Goal: Task Accomplishment & Management: Complete application form

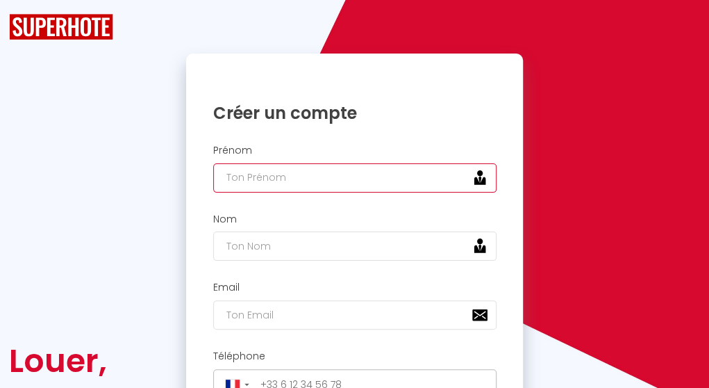
click at [350, 177] on input "text" at bounding box center [354, 177] width 283 height 29
type input "Temanie"
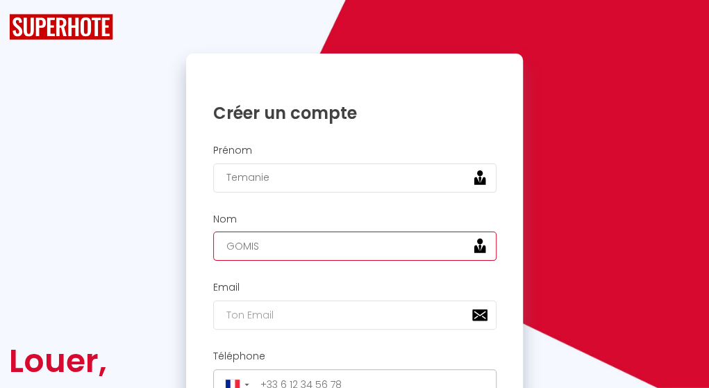
type input "GOMIS"
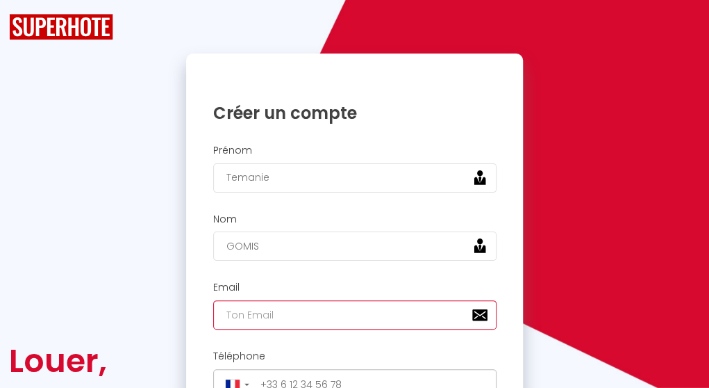
click at [281, 317] on input "email" at bounding box center [354, 314] width 283 height 29
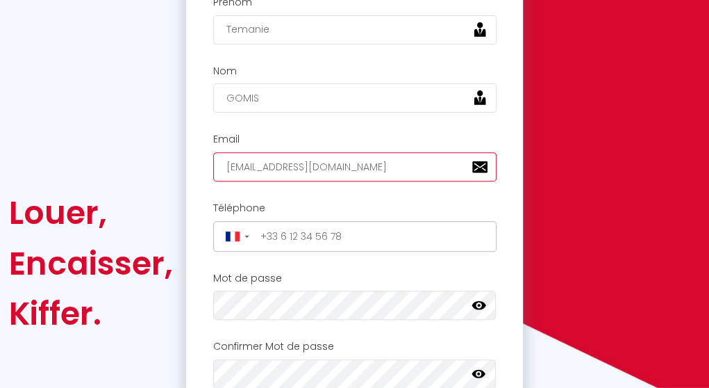
scroll to position [149, 0]
type input "[EMAIL_ADDRESS][DOMAIN_NAME]"
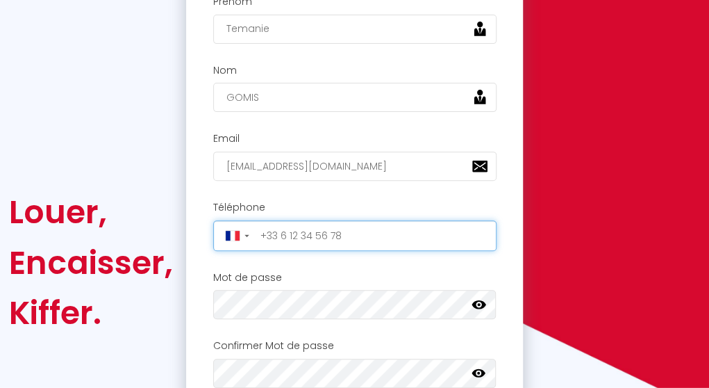
click at [350, 228] on input "tel" at bounding box center [374, 235] width 237 height 22
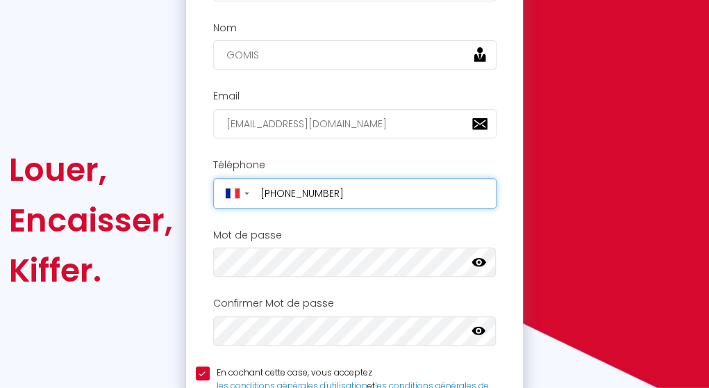
scroll to position [192, 0]
type input "[PHONE_NUMBER]"
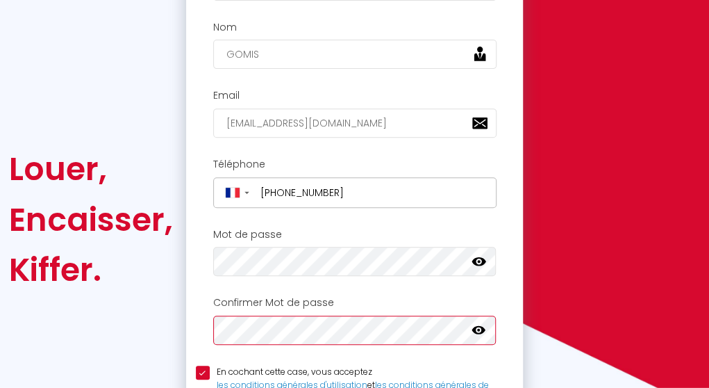
scroll to position [378, 0]
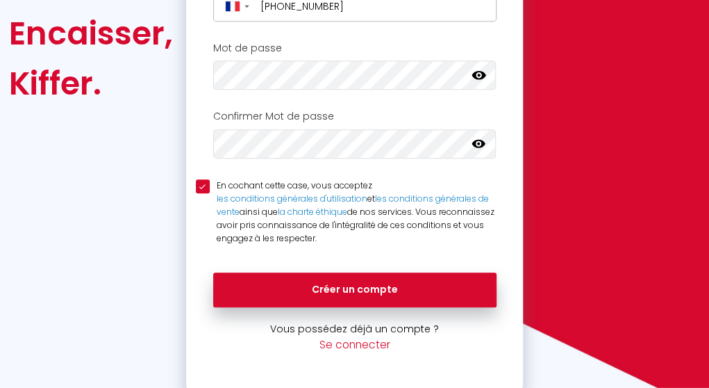
click at [477, 142] on icon at bounding box center [479, 144] width 14 height 14
click at [484, 57] on div "Mot de passe Votre mot de passe doit comporter au moins 8 caractères et conteni…" at bounding box center [355, 66] width 318 height 48
click at [482, 74] on icon at bounding box center [479, 75] width 14 height 8
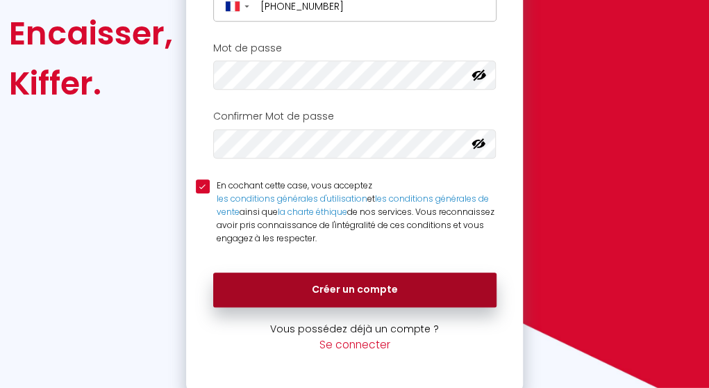
click at [413, 273] on button "Créer un compte" at bounding box center [354, 289] width 283 height 35
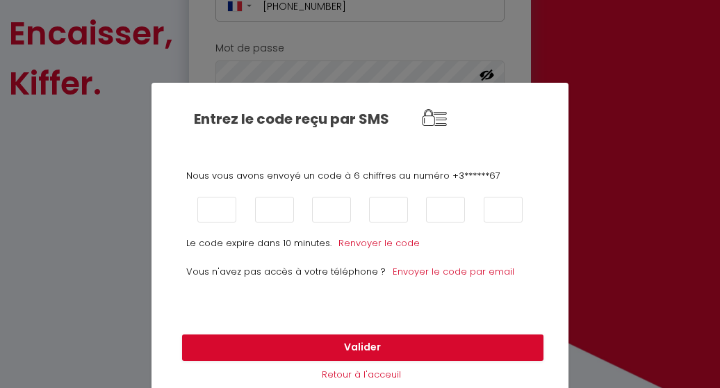
click at [245, 197] on div at bounding box center [273, 210] width 57 height 26
click at [214, 209] on input "text" at bounding box center [216, 210] width 39 height 26
type input "4"
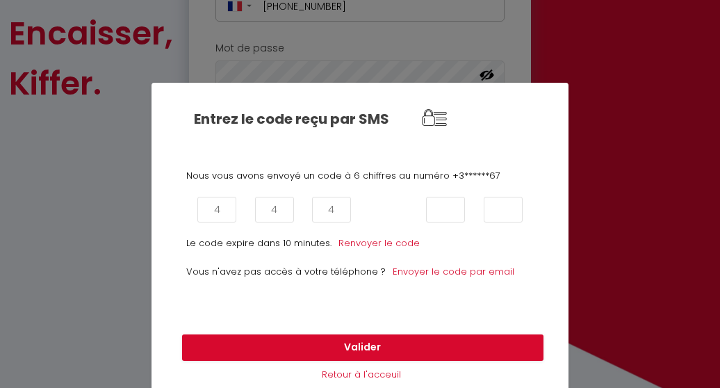
type input "5"
type input "6"
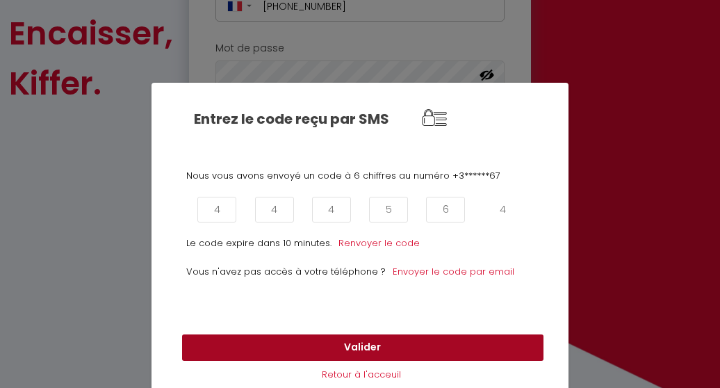
type input "4"
click at [386, 352] on button "Valider" at bounding box center [362, 347] width 361 height 26
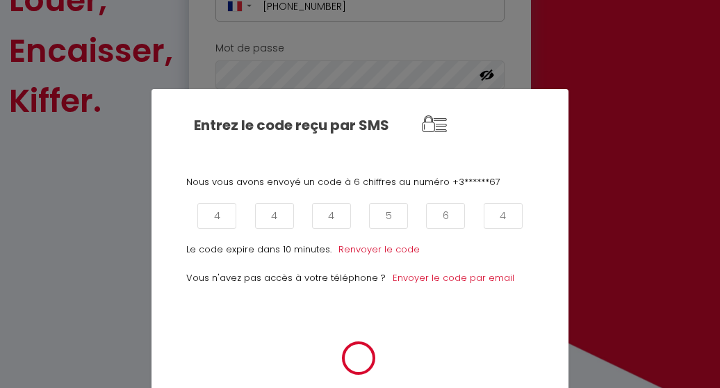
scroll to position [395, 0]
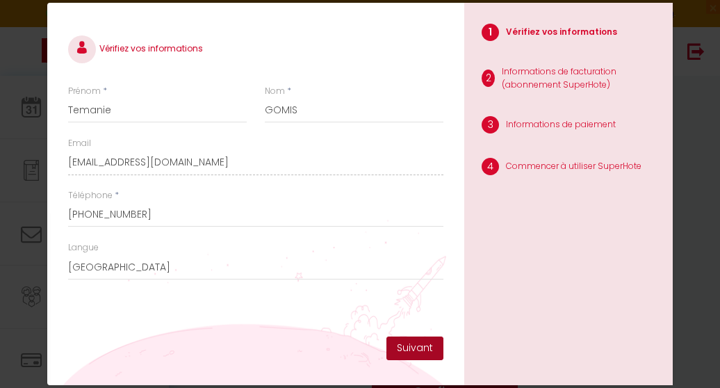
click at [408, 352] on button "Suivant" at bounding box center [414, 348] width 57 height 24
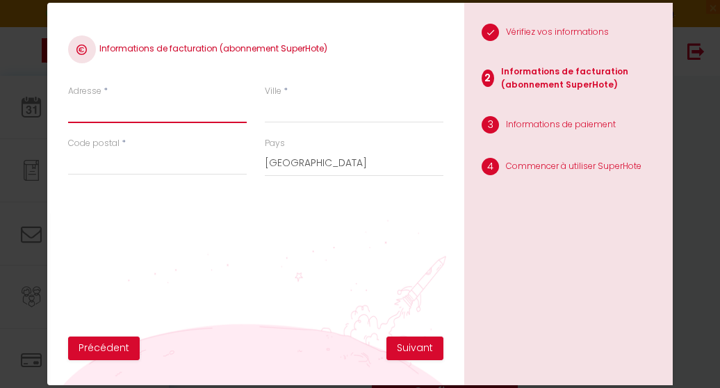
click at [141, 117] on input "Adresse" at bounding box center [157, 110] width 179 height 25
type input "42 RUE DU GRAND PIN"
type input "Changé"
type input "72560"
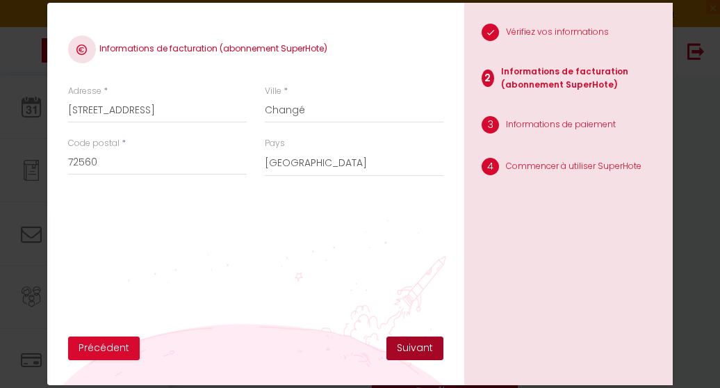
click at [418, 354] on button "Suivant" at bounding box center [414, 348] width 57 height 24
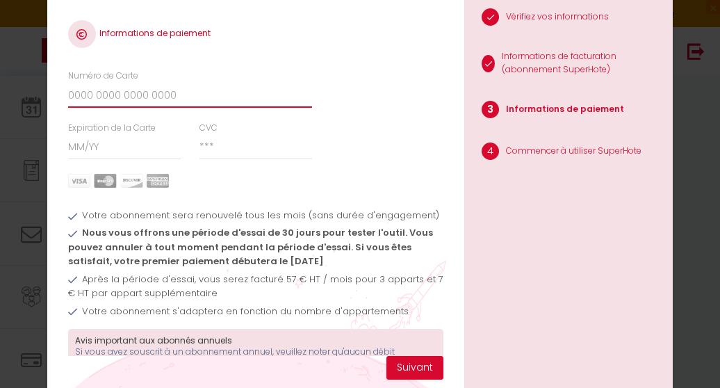
click at [155, 93] on input "Numéro de Carte" at bounding box center [190, 95] width 244 height 25
click at [526, 226] on div "1 Vérifiez vos informations 2 Informations de facturation (abonnement SuperHote…" at bounding box center [568, 193] width 208 height 413
click at [86, 91] on input "Numéro de Carte" at bounding box center [190, 95] width 244 height 25
type input "5137717946718263"
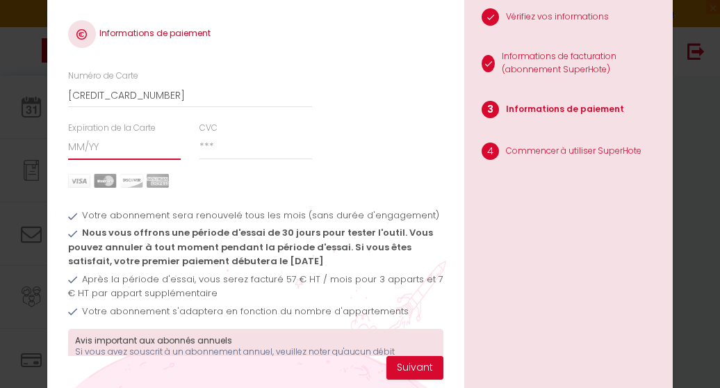
type input "09/28"
type input "137"
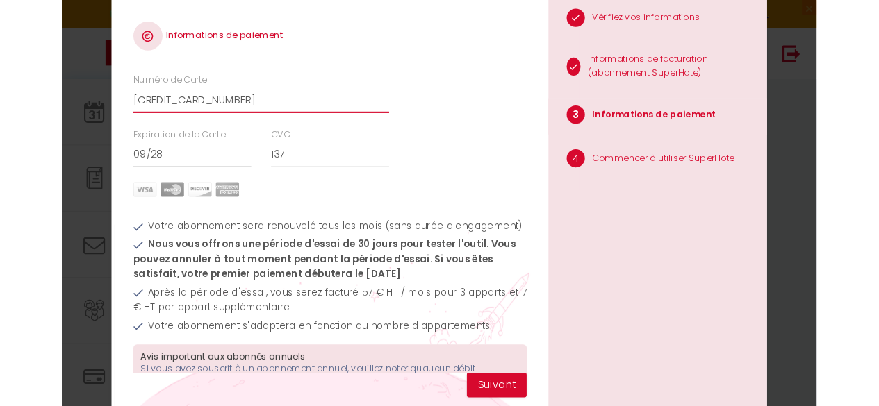
scroll to position [79, 0]
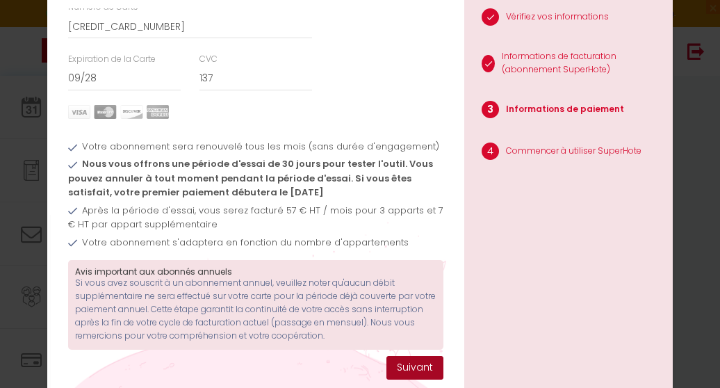
click at [401, 362] on button "Suivant" at bounding box center [414, 368] width 57 height 24
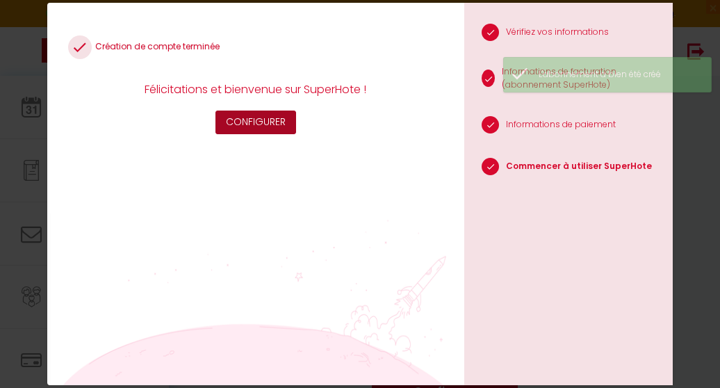
click at [285, 122] on button "Configurer" at bounding box center [255, 122] width 81 height 24
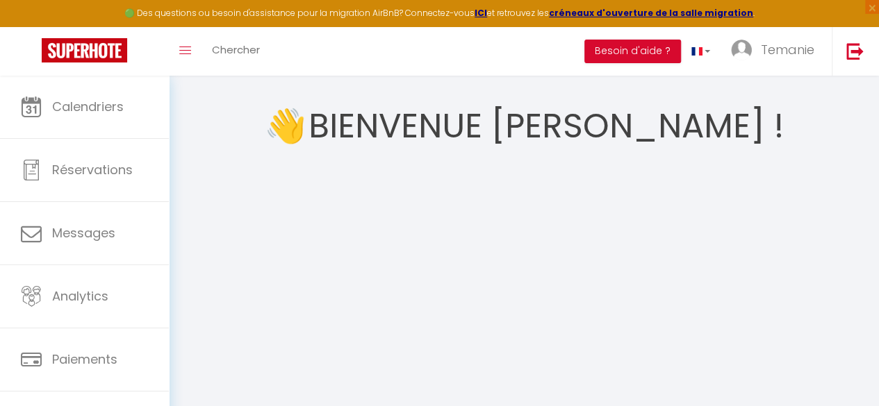
click at [239, 173] on div "👋 Bienvenue Temanie ! Configurer" at bounding box center [524, 275] width 677 height 366
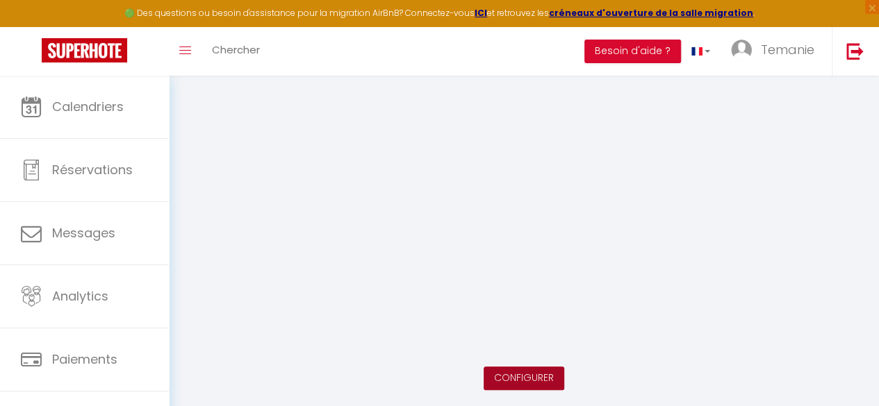
click at [516, 370] on button "Configurer" at bounding box center [524, 379] width 81 height 24
click at [535, 376] on link "Configurer" at bounding box center [524, 378] width 60 height 14
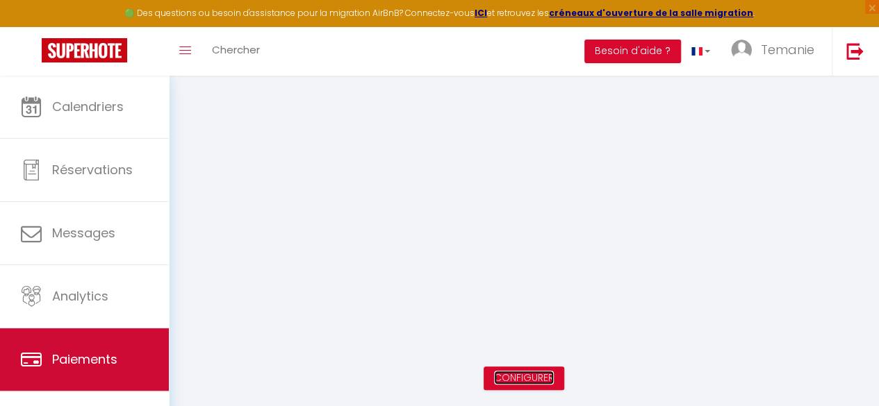
scroll to position [81, 0]
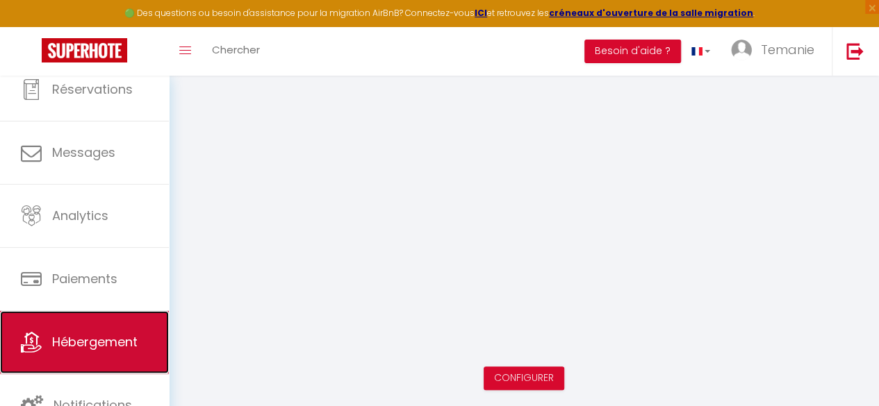
click at [56, 336] on span "Hébergement" at bounding box center [94, 342] width 85 height 17
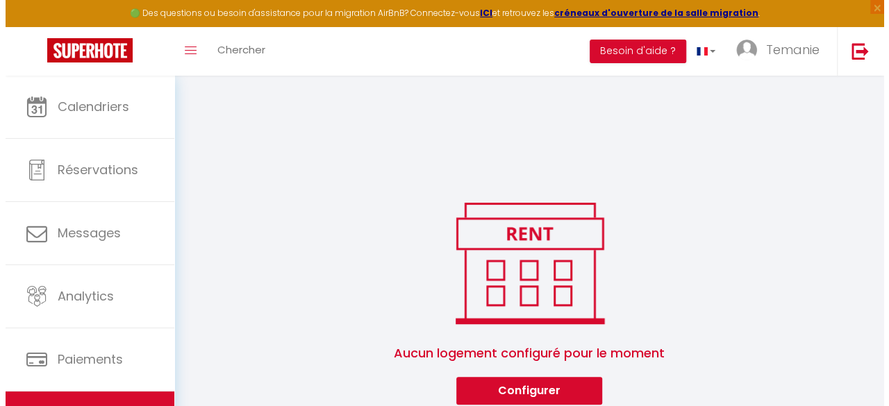
scroll to position [76, 0]
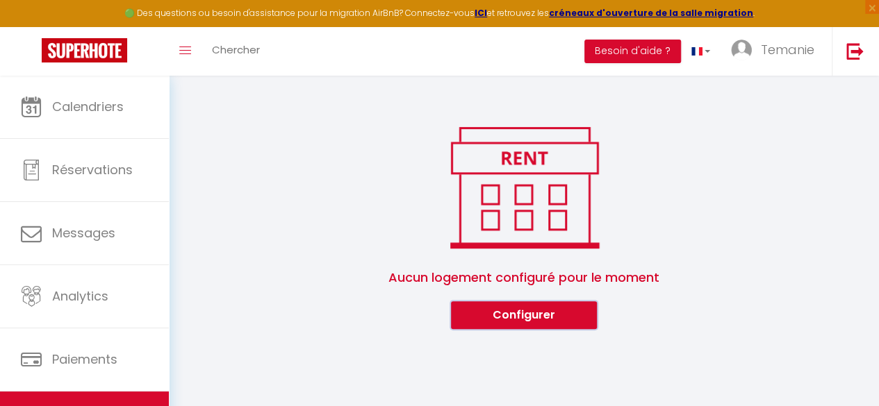
click at [514, 313] on button "Configurer" at bounding box center [524, 316] width 146 height 28
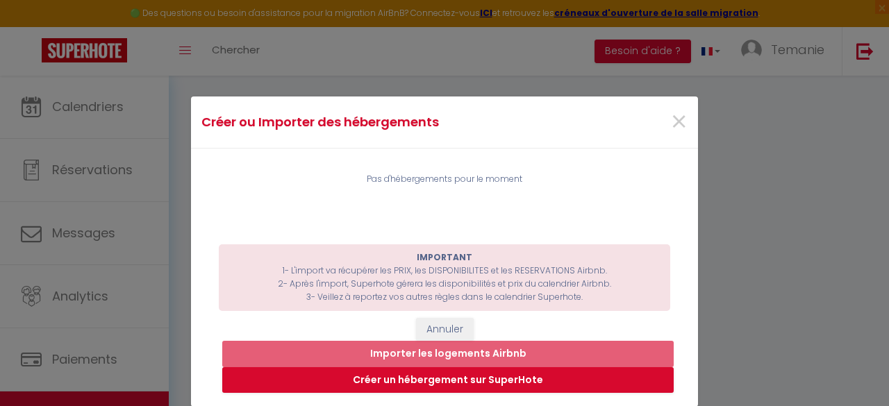
scroll to position [128, 0]
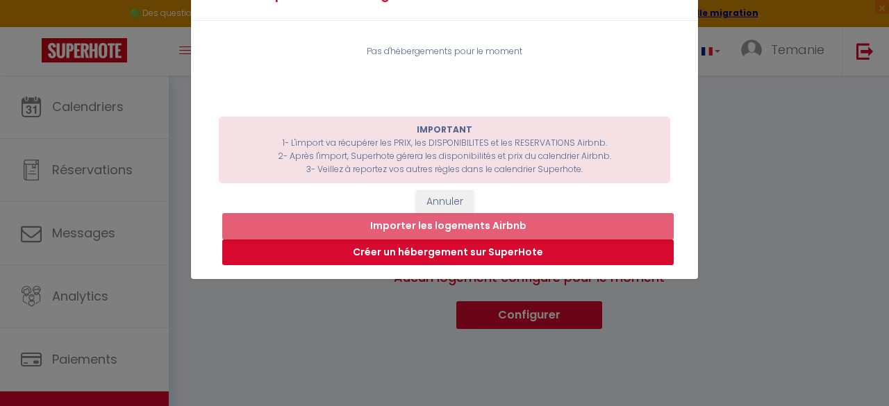
click at [401, 249] on button "Créer un hébergement sur SuperHote" at bounding box center [448, 253] width 452 height 26
select select "3"
select select "2"
select select "1"
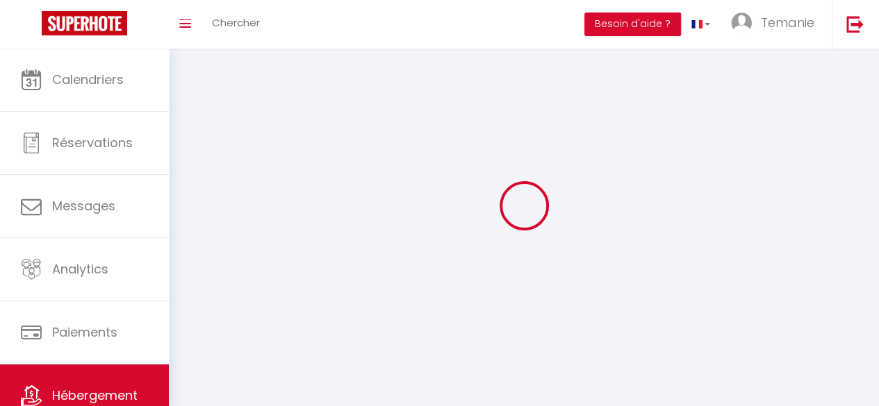
select select
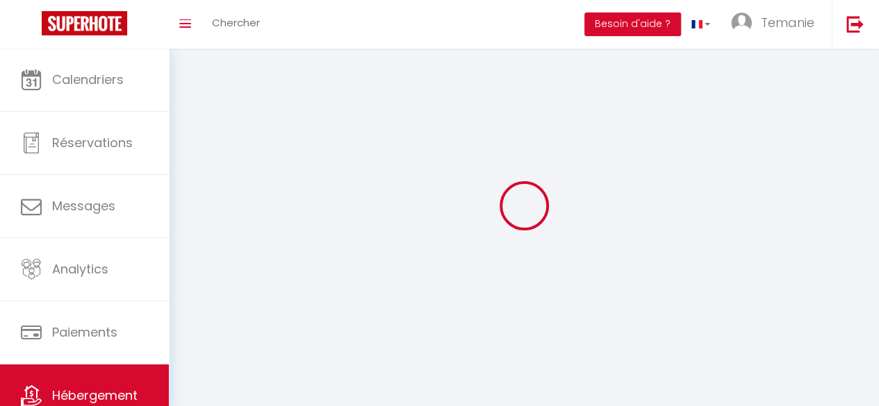
select select
checkbox input "false"
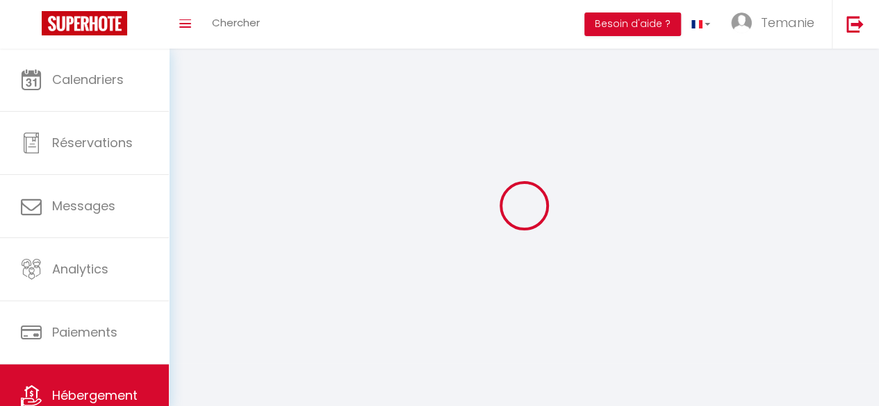
select select
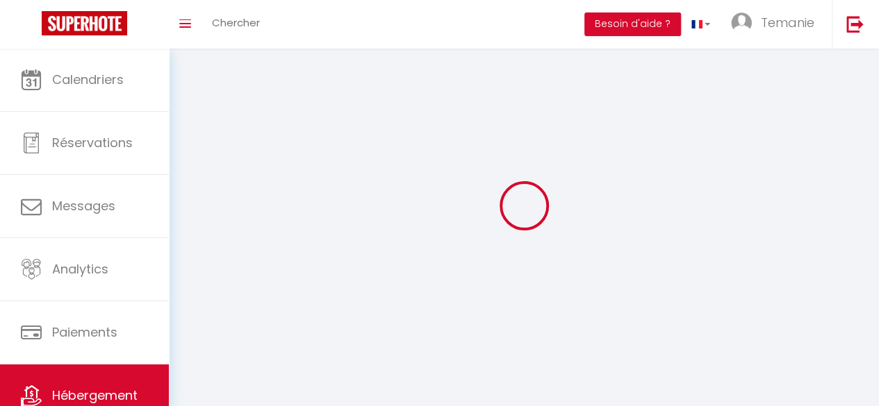
select select
checkbox input "false"
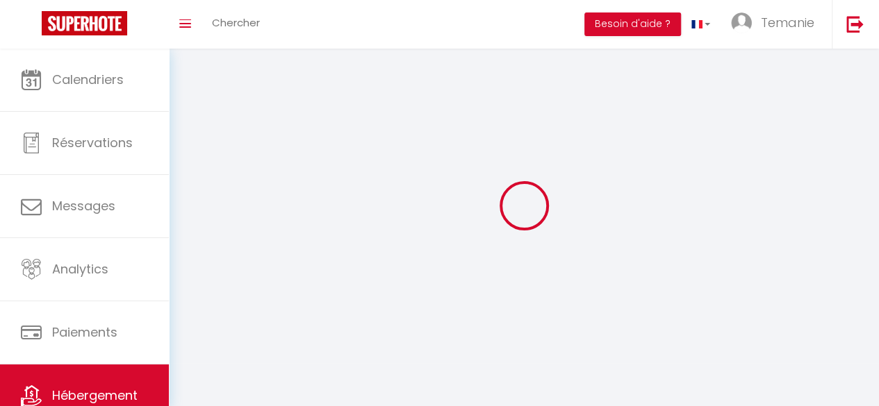
checkbox input "false"
select select
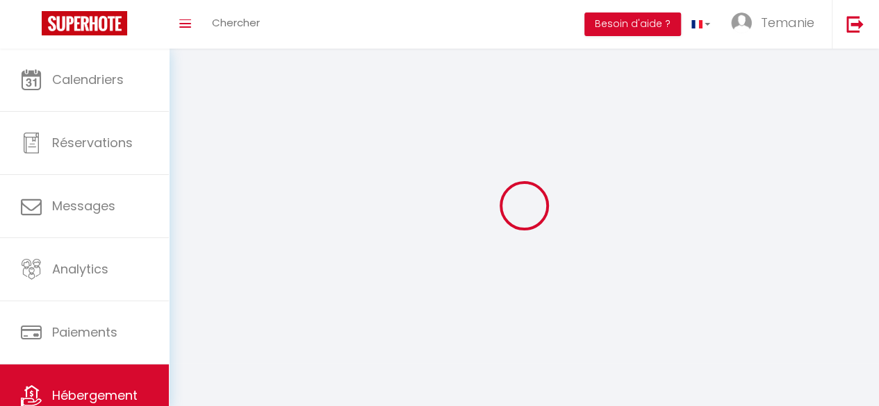
select select
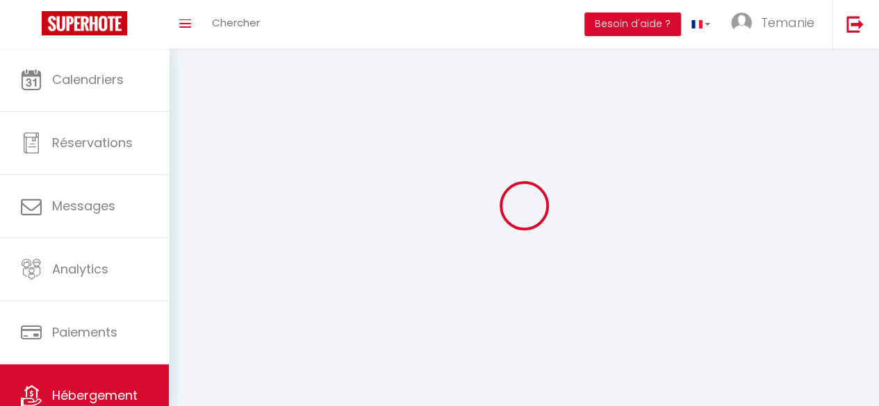
checkbox input "false"
select select
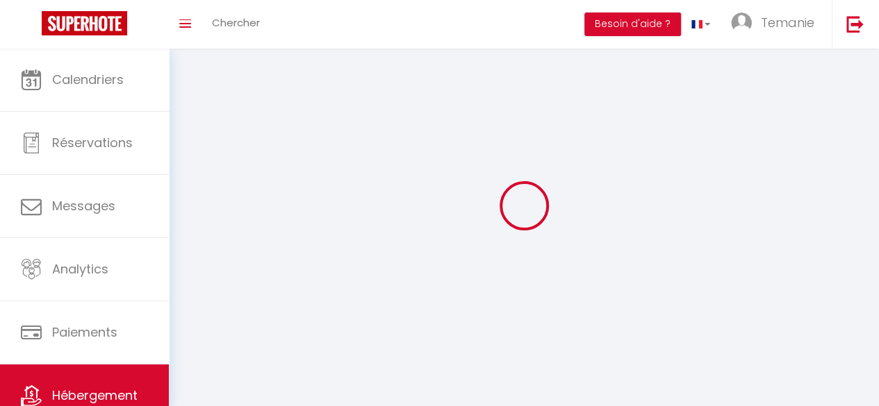
select select
select select "1"
select select "28"
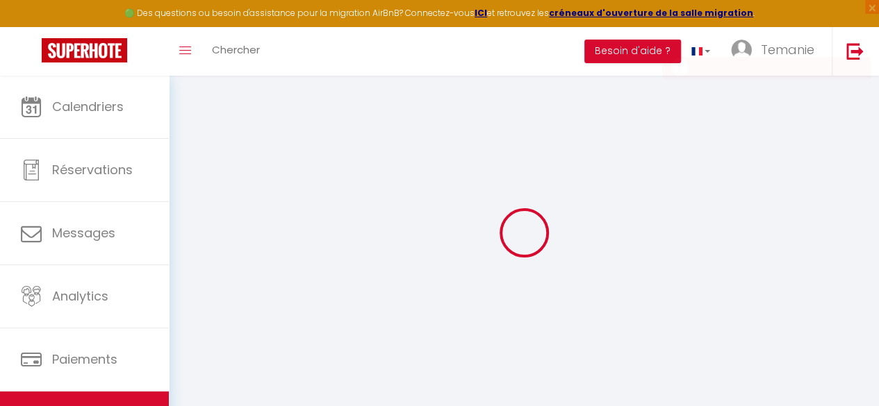
select select
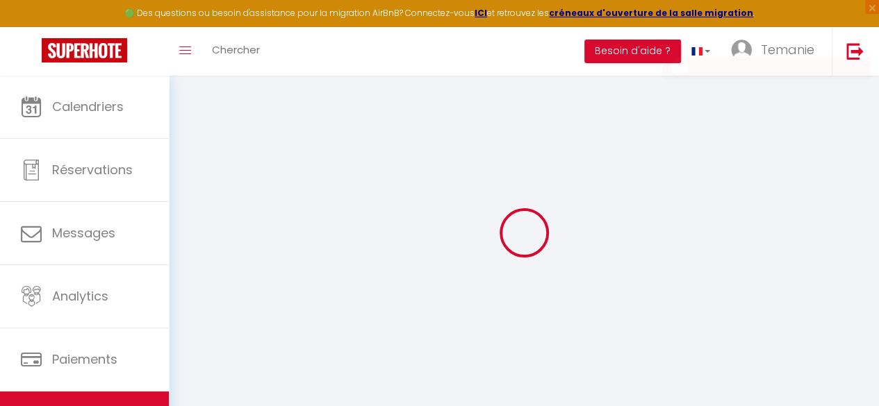
select select
checkbox input "false"
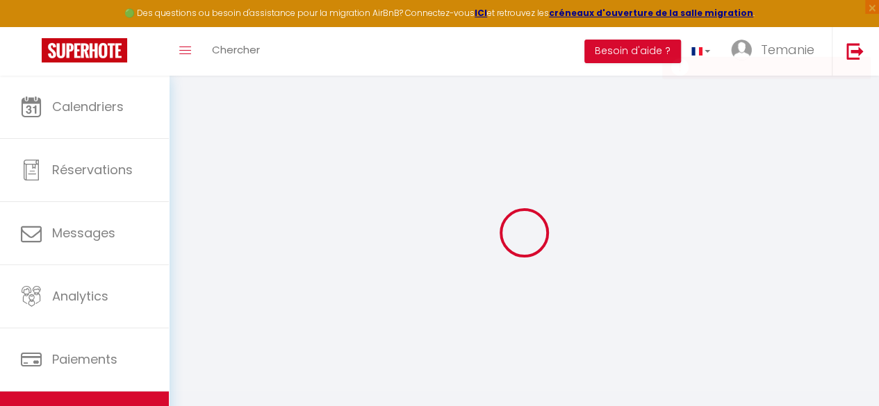
select select
checkbox input "false"
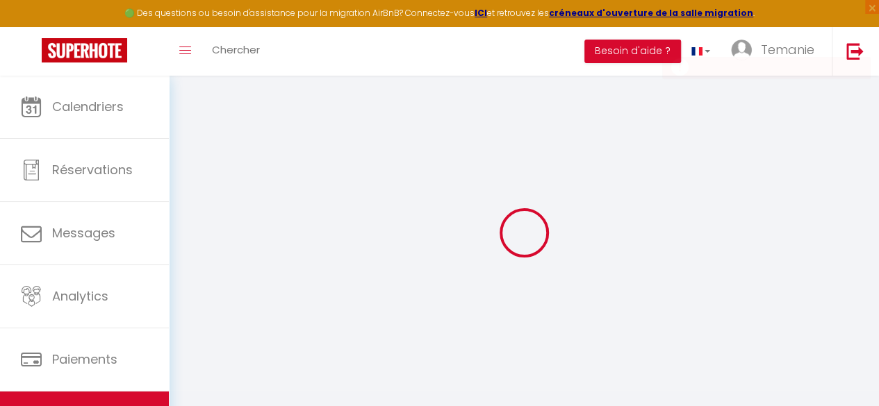
checkbox input "false"
select select
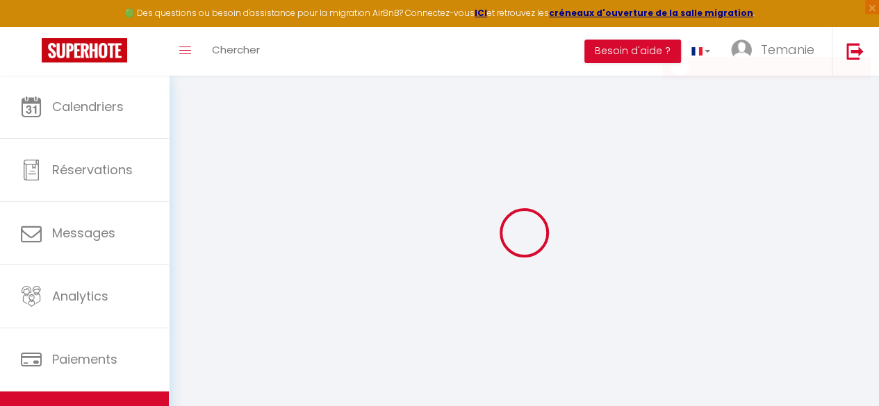
checkbox input "false"
select select
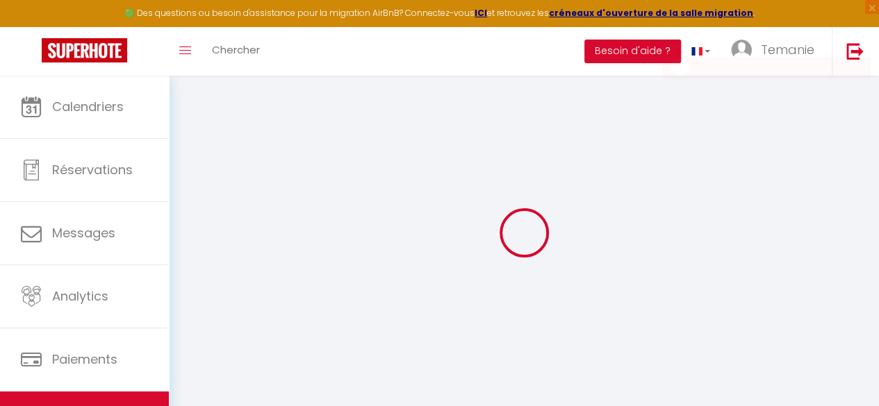
select select
select select "15:00"
select select "23:45"
select select "11:00"
select select "30"
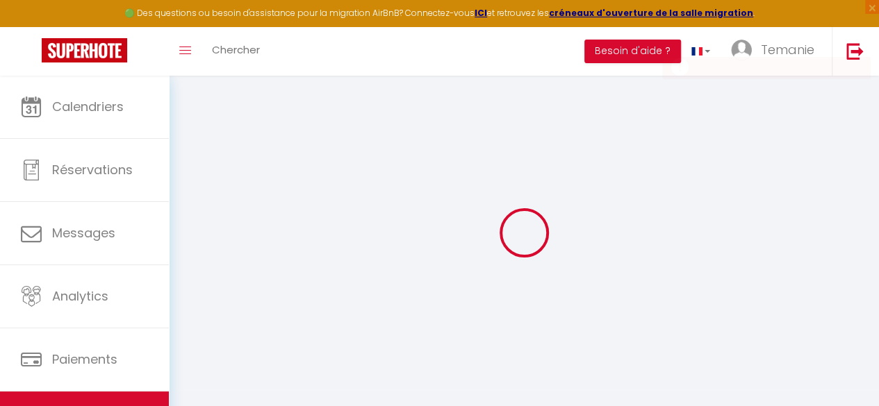
select select "120"
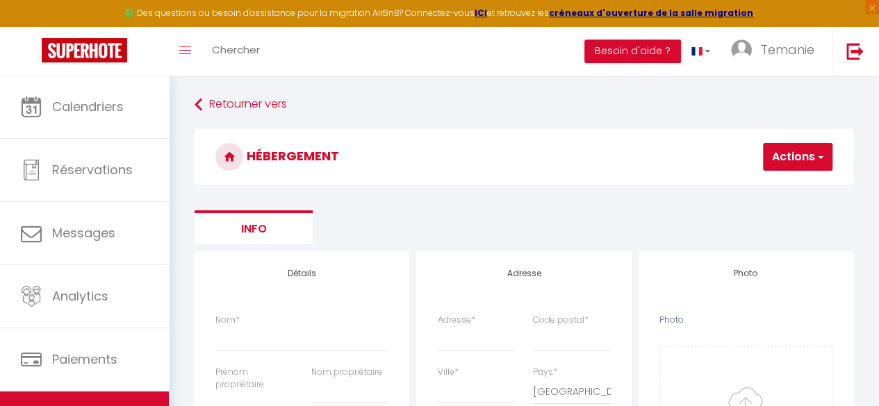
click at [709, 160] on button "Actions" at bounding box center [797, 157] width 69 height 28
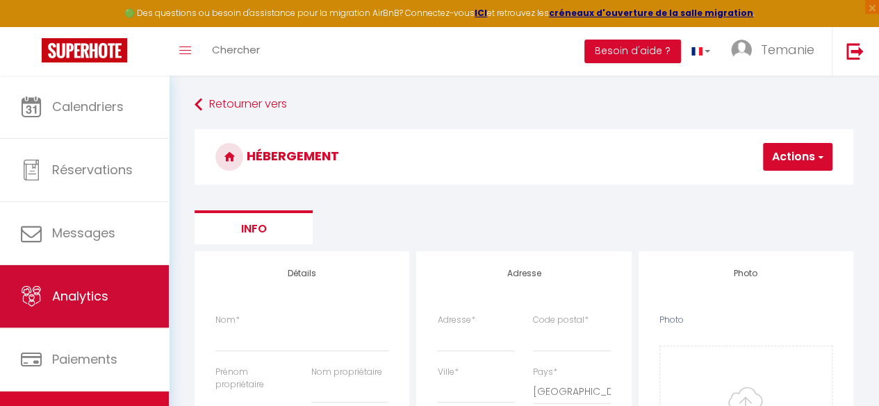
scroll to position [80, 0]
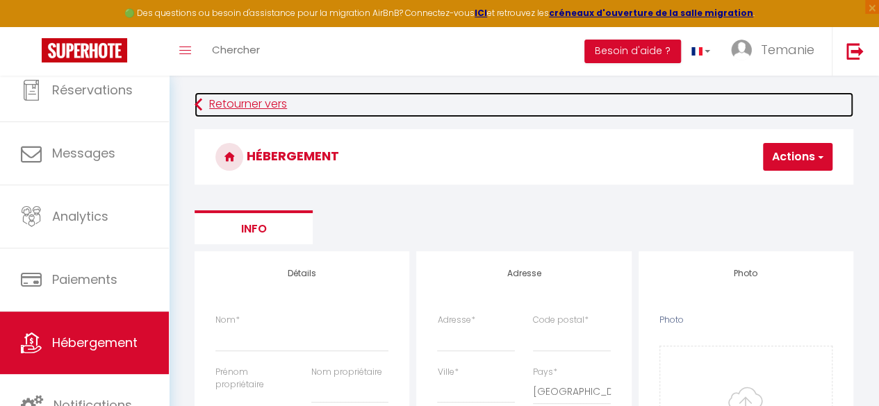
click at [214, 104] on link "Retourner vers" at bounding box center [524, 104] width 659 height 25
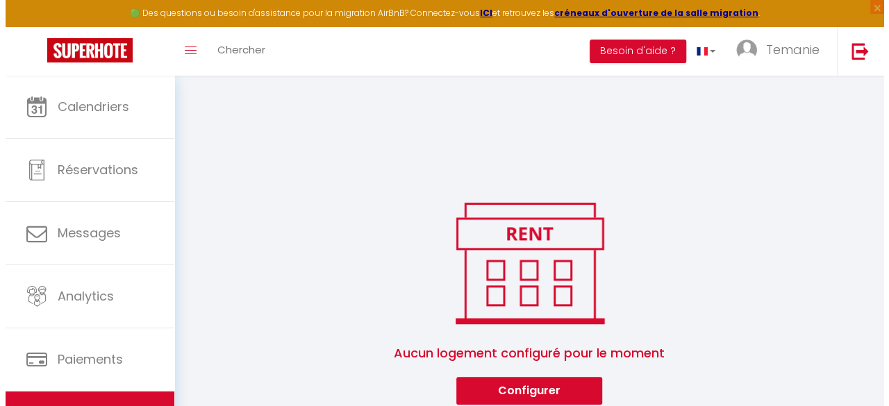
scroll to position [76, 0]
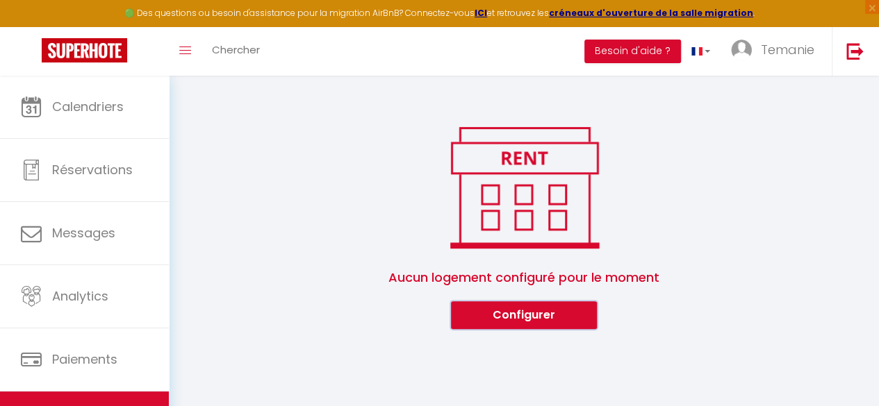
click at [545, 313] on button "Configurer" at bounding box center [524, 316] width 146 height 28
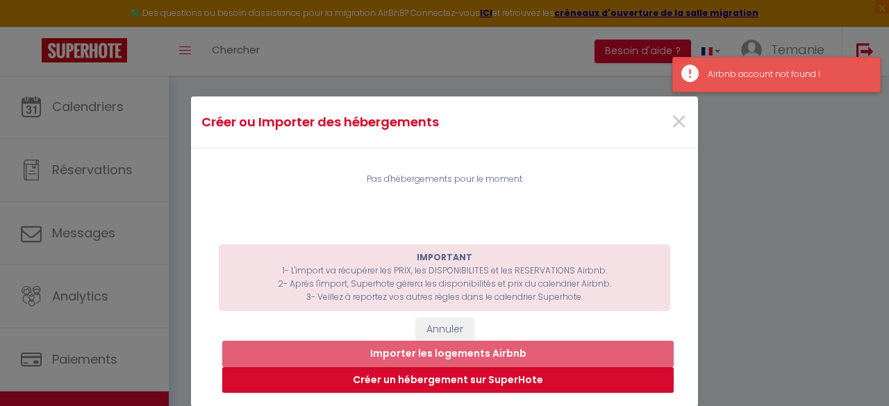
click at [709, 77] on div "Airbnb account not found !" at bounding box center [787, 74] width 158 height 13
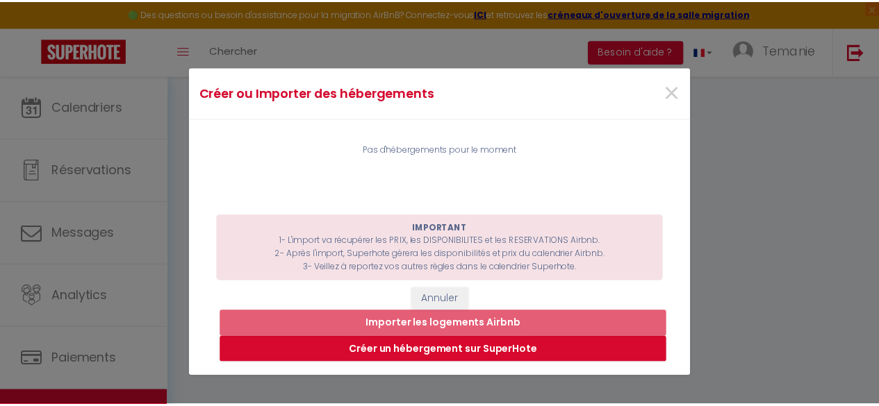
scroll to position [35, 0]
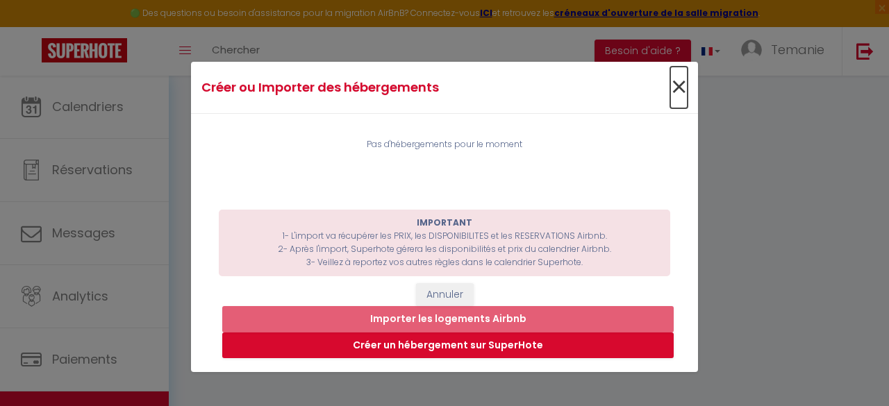
click at [673, 85] on span "×" at bounding box center [678, 88] width 17 height 42
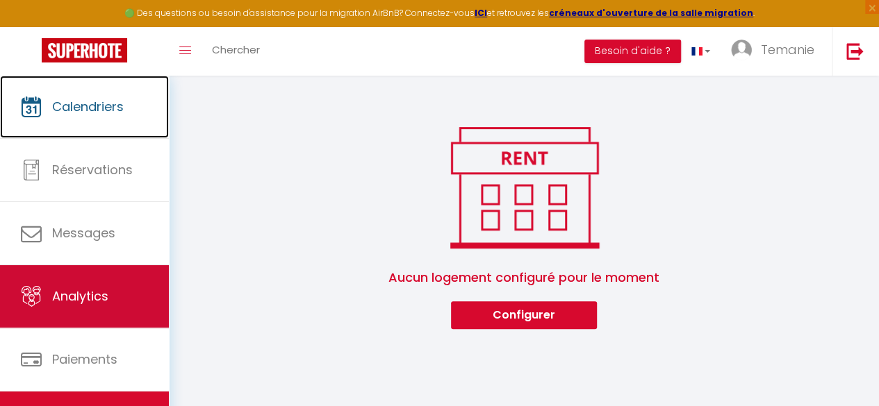
scroll to position [80, 0]
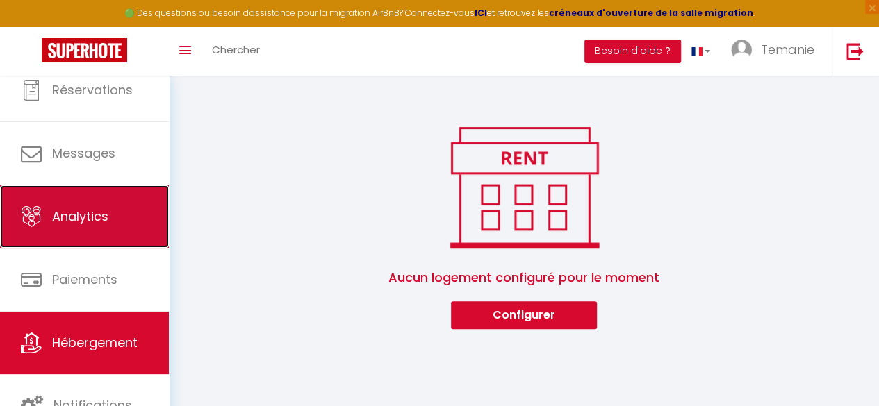
click at [89, 220] on span "Analytics" at bounding box center [80, 216] width 56 height 17
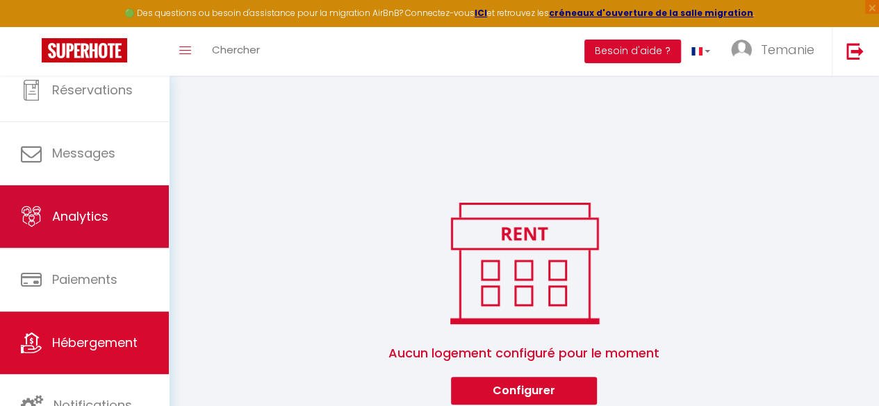
select select "2025"
select select "9"
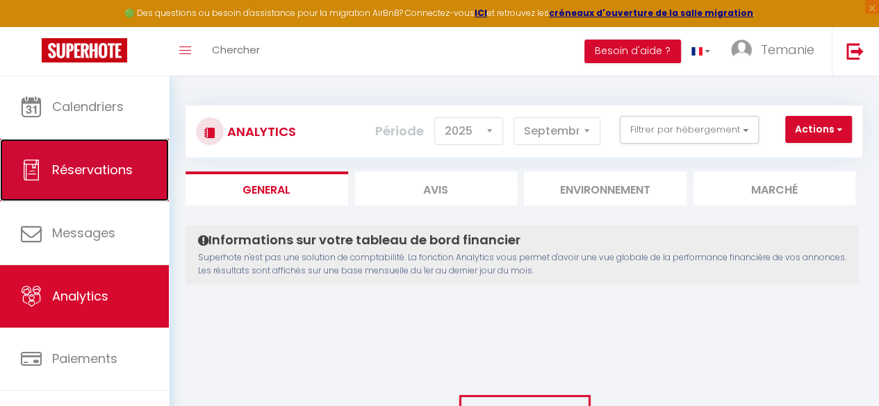
click at [104, 183] on link "Réservations" at bounding box center [84, 170] width 169 height 63
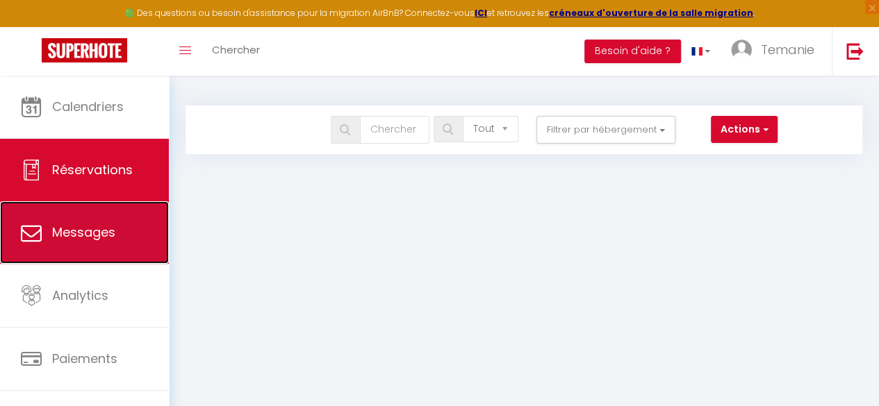
click at [94, 212] on link "Messages" at bounding box center [84, 232] width 169 height 63
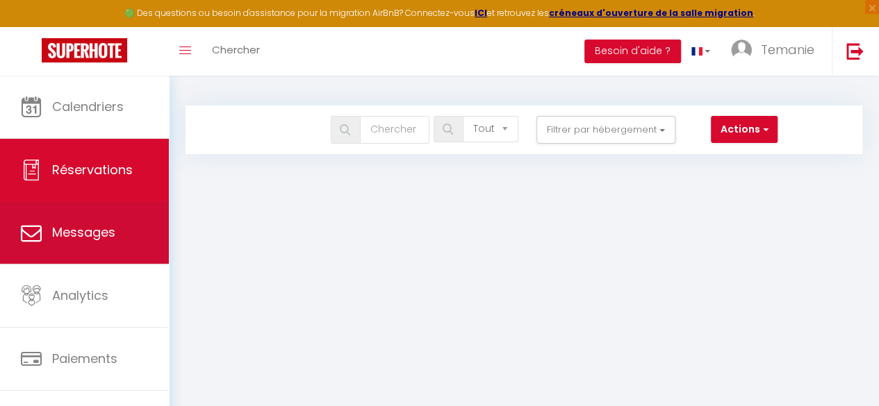
select select "message"
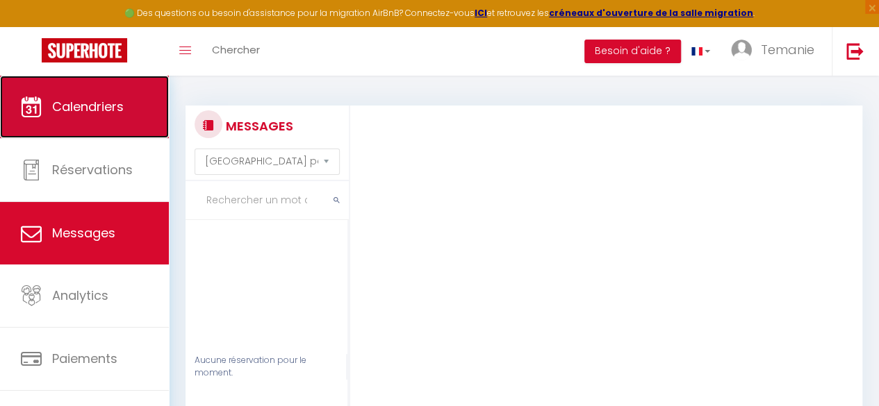
click at [87, 116] on link "Calendriers" at bounding box center [84, 107] width 169 height 63
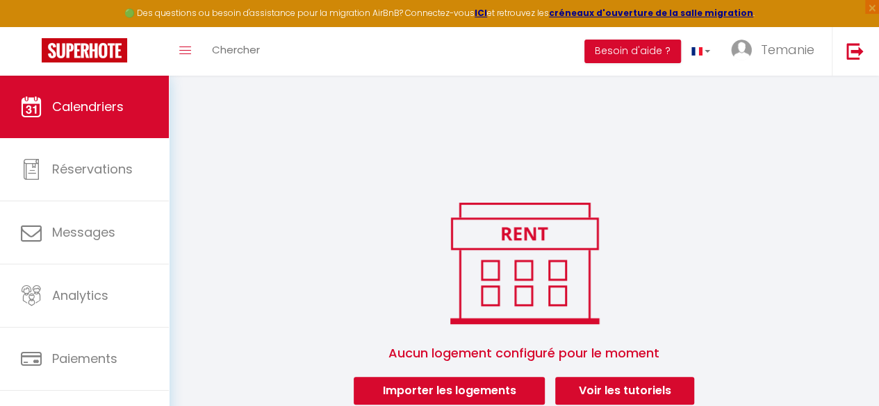
scroll to position [76, 0]
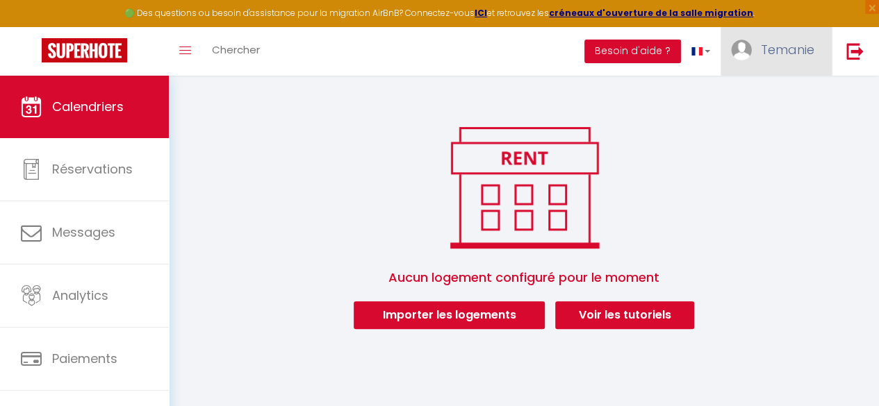
click at [709, 33] on link "Temanie" at bounding box center [776, 51] width 111 height 49
click at [709, 97] on link "Paramètres" at bounding box center [776, 97] width 103 height 24
select select "28"
select select "fr"
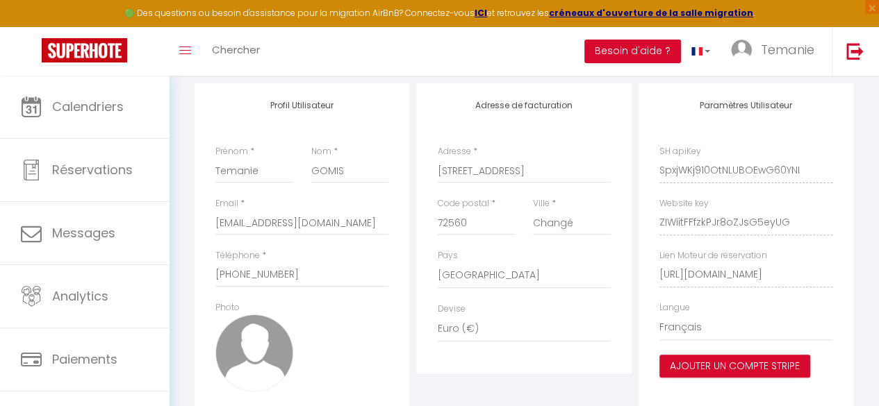
scroll to position [237, 0]
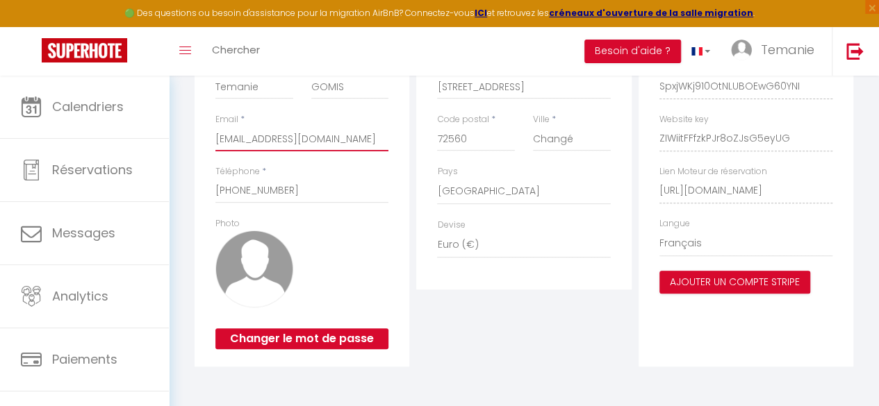
click at [349, 149] on input "[EMAIL_ADDRESS][DOMAIN_NAME]" at bounding box center [301, 138] width 173 height 25
drag, startPoint x: 372, startPoint y: 142, endPoint x: 162, endPoint y: 148, distance: 210.6
click at [162, 148] on div "🟢 Des questions ou besoin d'assistance pour la migration AirBnB? Connectez-vous…" at bounding box center [439, 128] width 879 height 558
click at [450, 327] on div "Adresse de facturation Adresse * 42 RUE DU GRAND PIN Code postal * 72560 Ville …" at bounding box center [524, 183] width 222 height 368
click at [627, 51] on button "Besoin d'aide ?" at bounding box center [632, 52] width 97 height 24
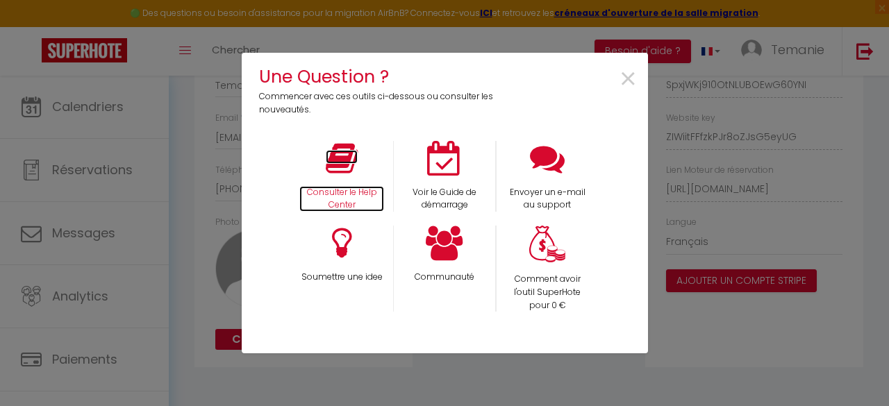
click at [330, 203] on p "Consulter le Help Center" at bounding box center [341, 199] width 85 height 26
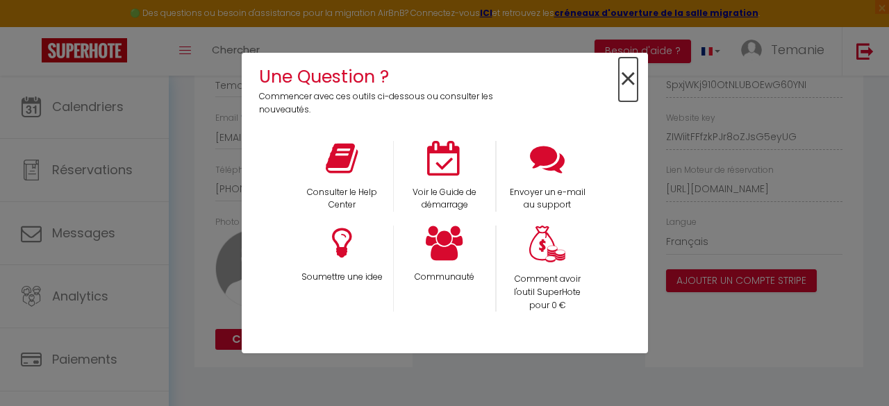
click at [628, 80] on span "×" at bounding box center [628, 80] width 19 height 44
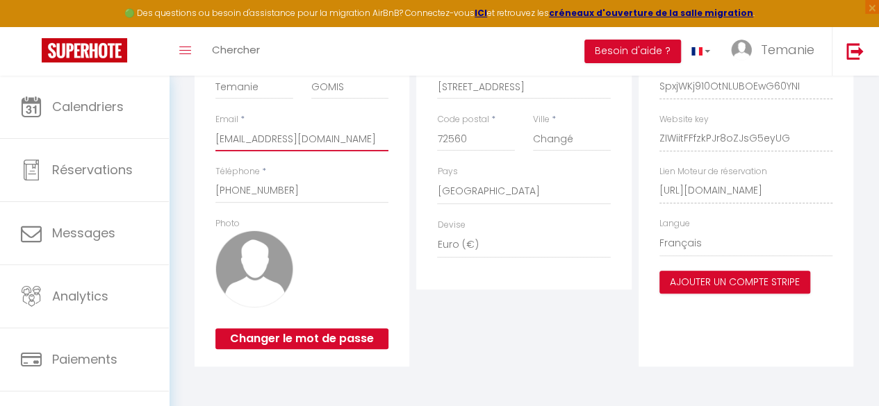
click at [278, 137] on input "[EMAIL_ADDRESS][DOMAIN_NAME]" at bounding box center [301, 138] width 173 height 25
drag, startPoint x: 281, startPoint y: 139, endPoint x: 160, endPoint y: 142, distance: 120.3
click at [160, 142] on div "🟢 Des questions ou besoin d'assistance pour la migration AirBnB? Connectez-vous…" at bounding box center [439, 128] width 879 height 558
click at [518, 352] on div "Adresse de facturation Adresse * 42 RUE DU GRAND PIN Code postal * 72560 Ville …" at bounding box center [524, 183] width 222 height 368
click at [280, 141] on input "[EMAIL_ADDRESS][DOMAIN_NAME]" at bounding box center [301, 138] width 173 height 25
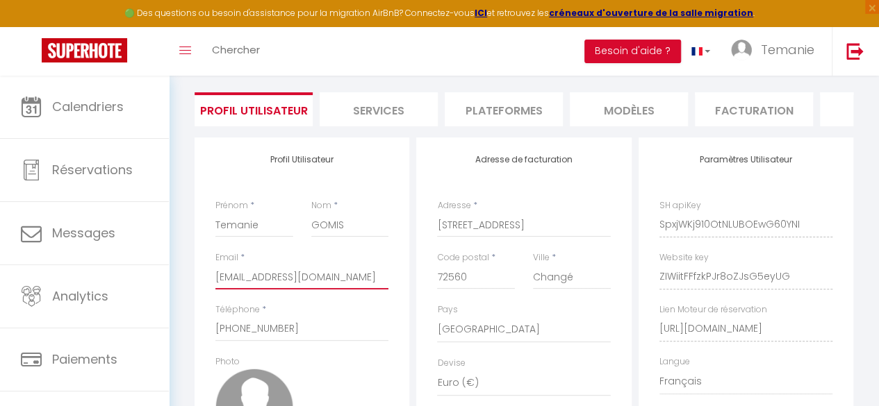
scroll to position [0, 0]
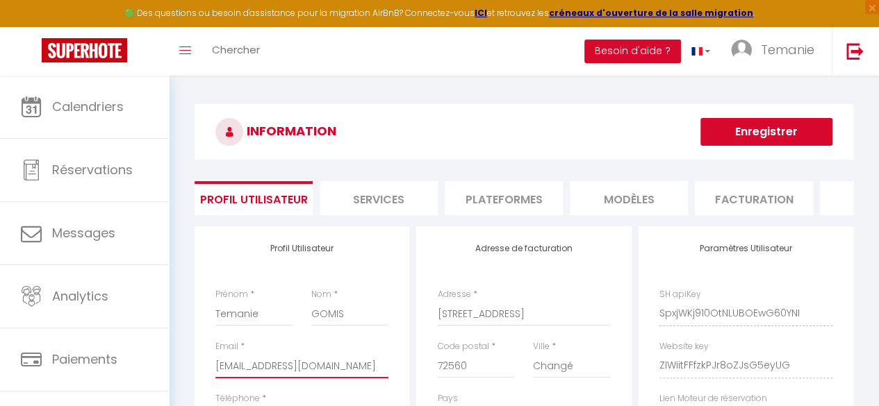
type input "gomis.temanie@outlook.com"
click at [709, 132] on button "Enregistrer" at bounding box center [766, 132] width 132 height 28
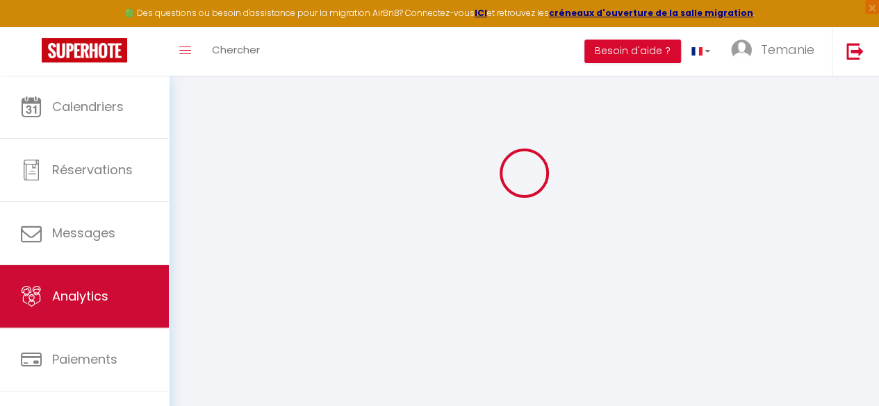
scroll to position [81, 0]
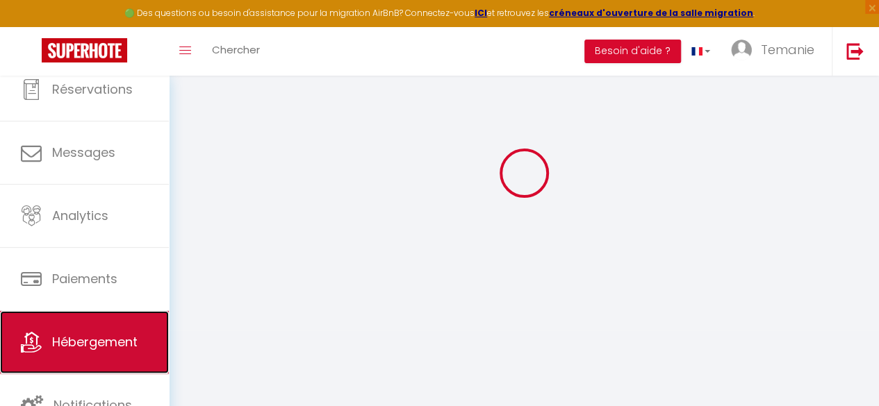
click at [82, 352] on link "Hébergement" at bounding box center [84, 342] width 169 height 63
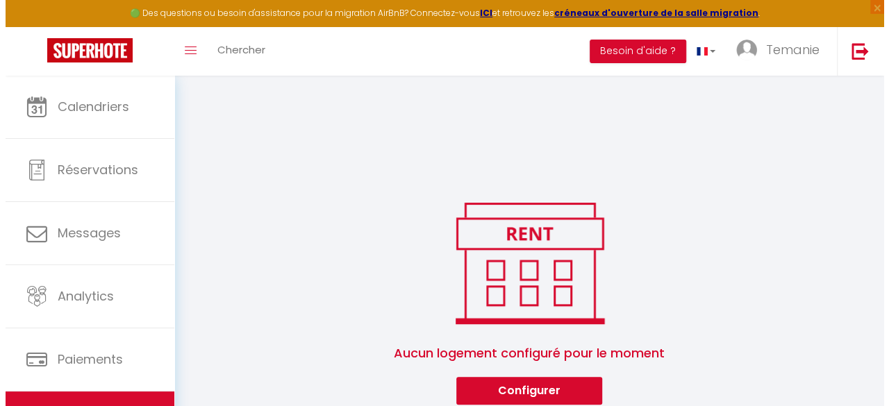
scroll to position [76, 0]
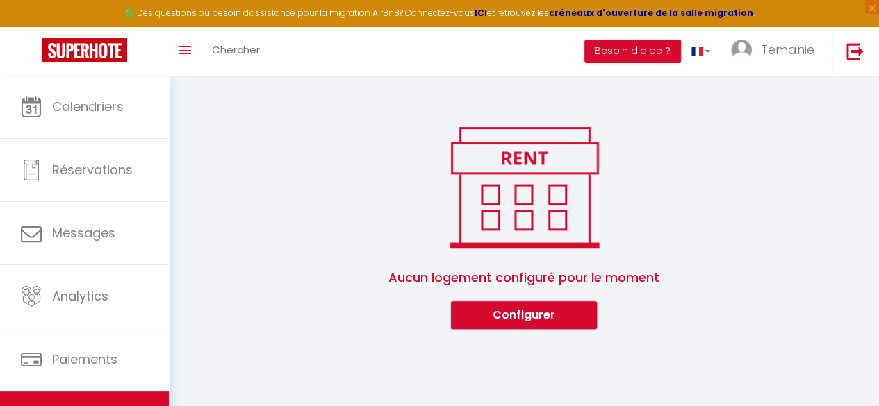
click at [567, 315] on button "Configurer" at bounding box center [524, 316] width 146 height 28
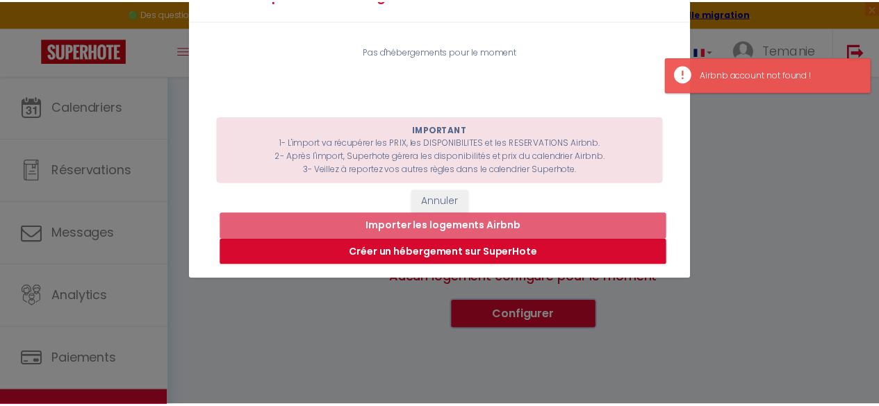
scroll to position [0, 0]
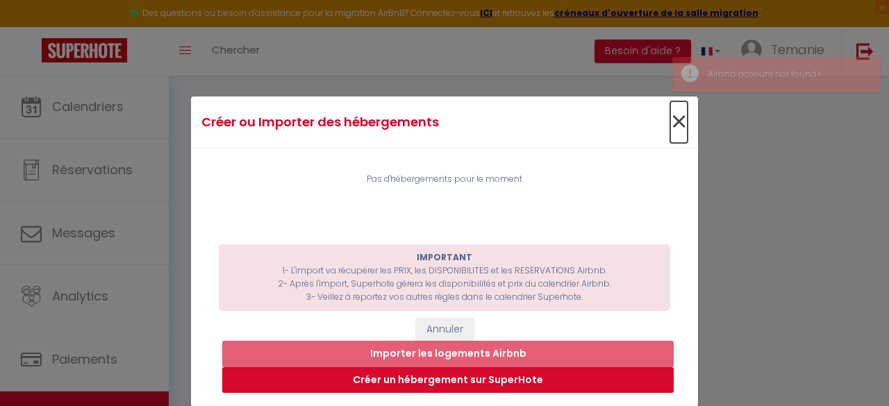
click at [673, 122] on span "×" at bounding box center [678, 122] width 17 height 42
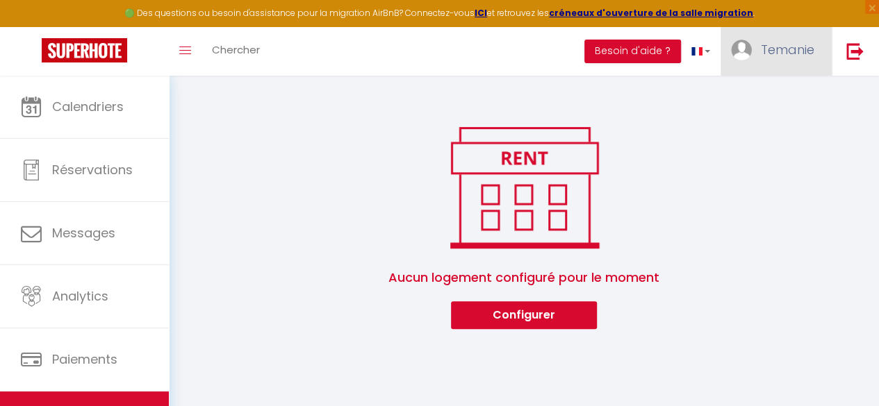
click at [709, 45] on span "Temanie" at bounding box center [787, 49] width 53 height 17
click at [709, 94] on link "Paramètres" at bounding box center [776, 97] width 103 height 24
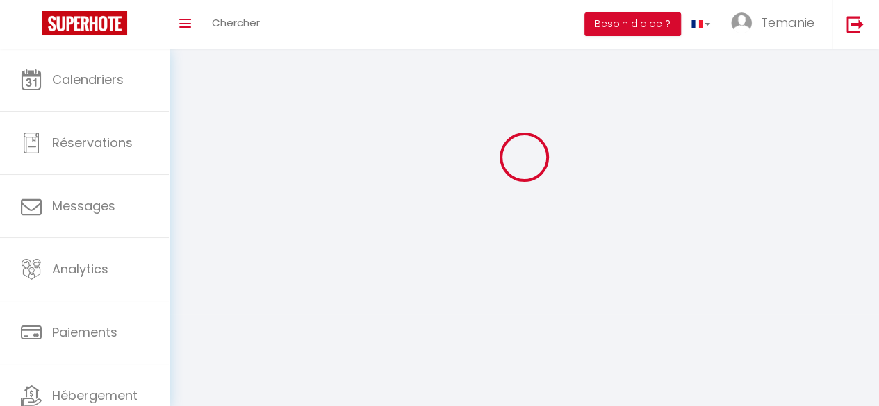
type input "Temanie"
type input "GOMIS"
type input "+33651393867"
type input "42 RUE DU GRAND PIN"
type input "72560"
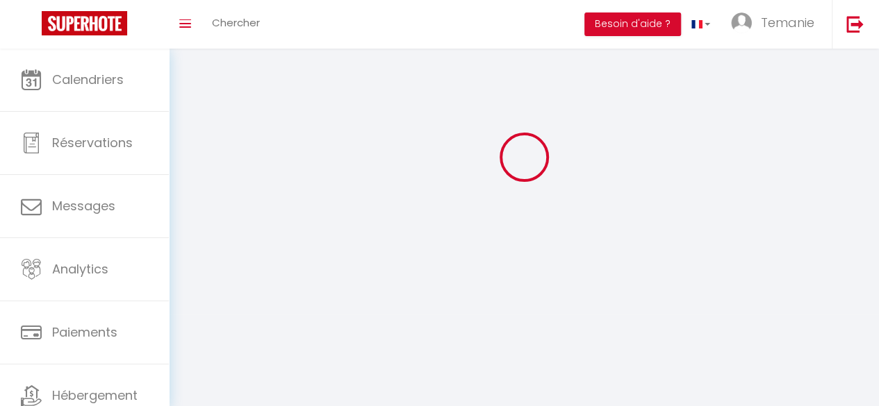
type input "Changé"
type input "SpxjWKj910OtNLUBOEwG60YNI"
type input "ZIWiitFFfzkPJr8oZJsG5eyUG"
type input "https://app.superhote.com/#/get-available-rentals/ZIWiitFFfzkPJr8oZJsG5eyUG"
select select "28"
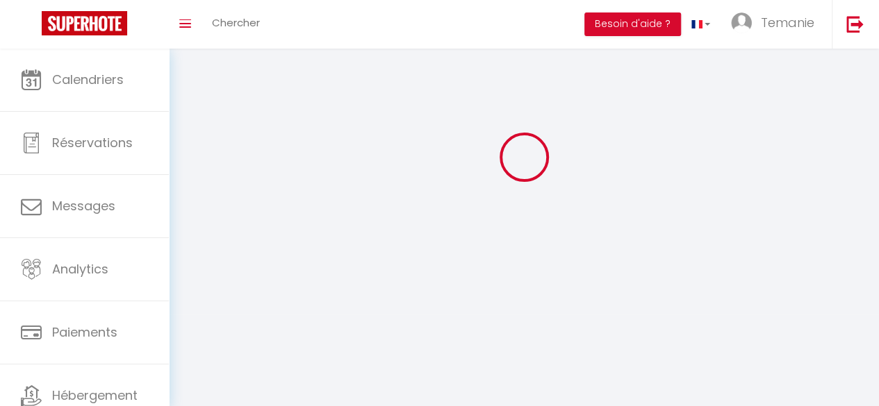
select select "fr"
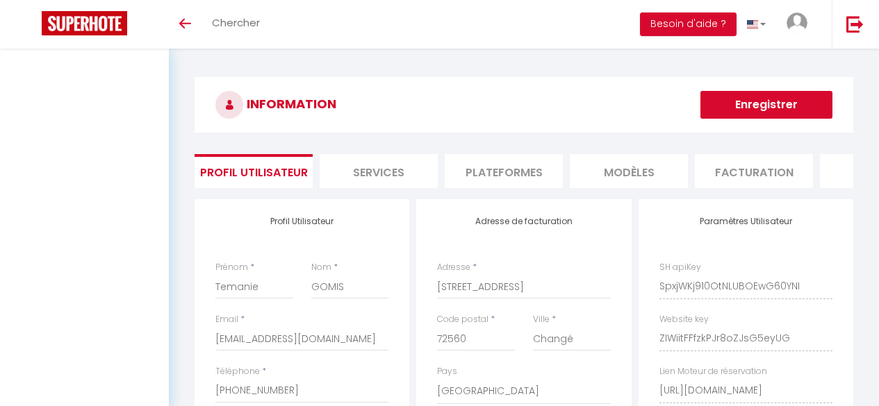
select select "28"
select select "fr"
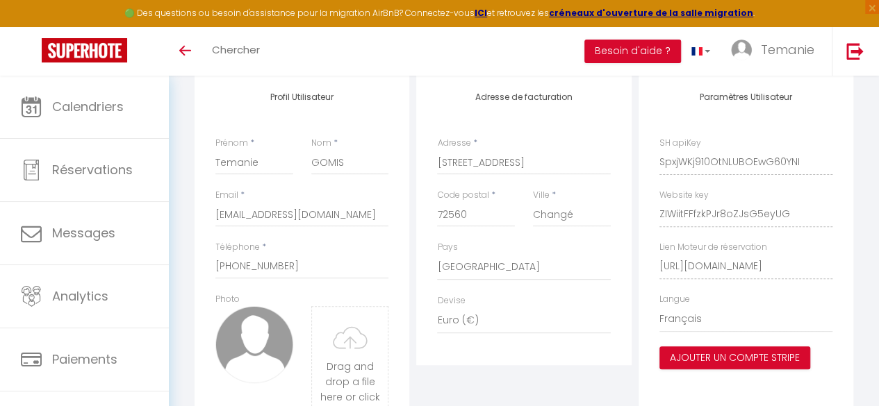
scroll to position [147, 0]
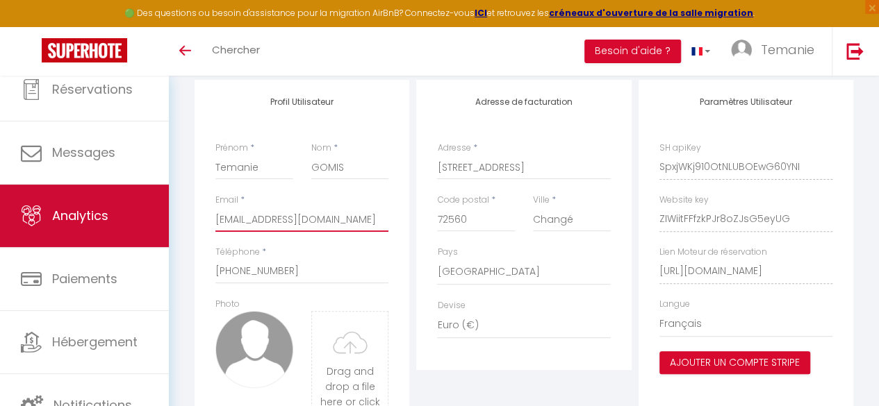
drag, startPoint x: 342, startPoint y: 231, endPoint x: 111, endPoint y: 227, distance: 230.7
click at [111, 227] on div "🟢 Des questions ou besoin d'assistance pour la migration AirBnB? Connectez-vous…" at bounding box center [439, 238] width 879 height 619
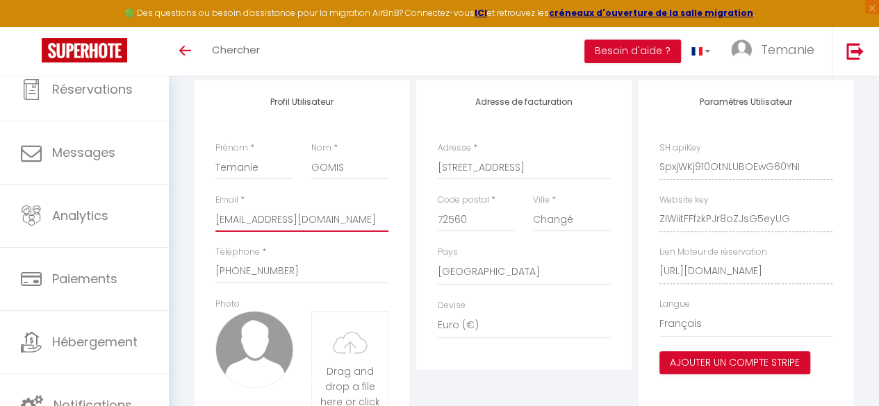
type input "gomis.temanie@outlook.fr"
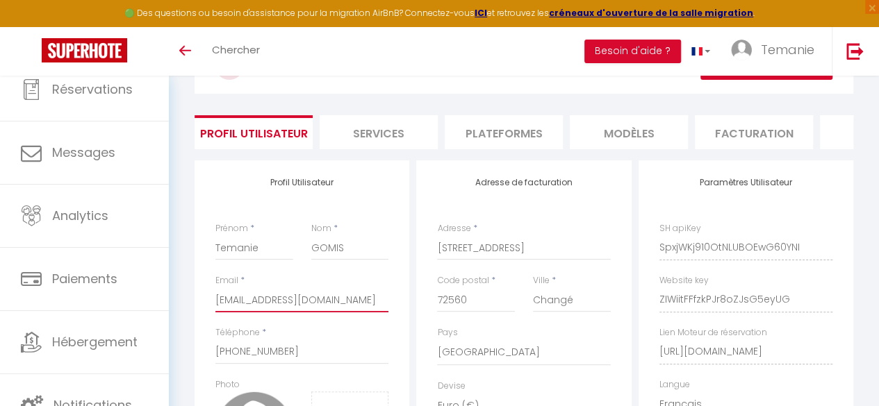
scroll to position [58, 0]
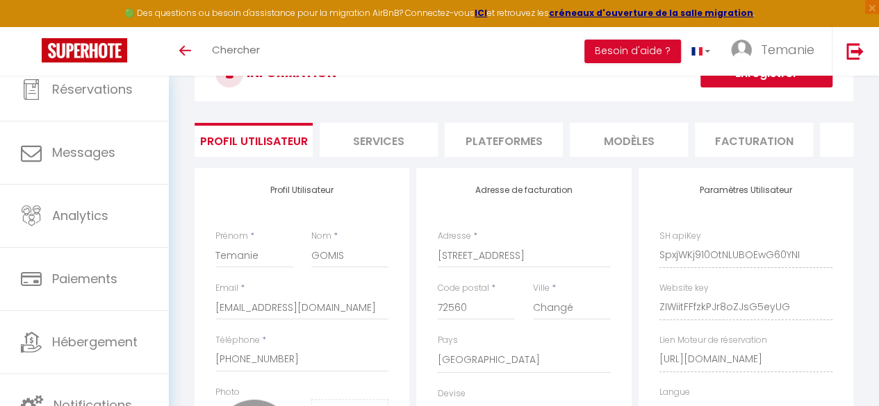
click at [788, 81] on button "Enregistrer" at bounding box center [766, 74] width 132 height 28
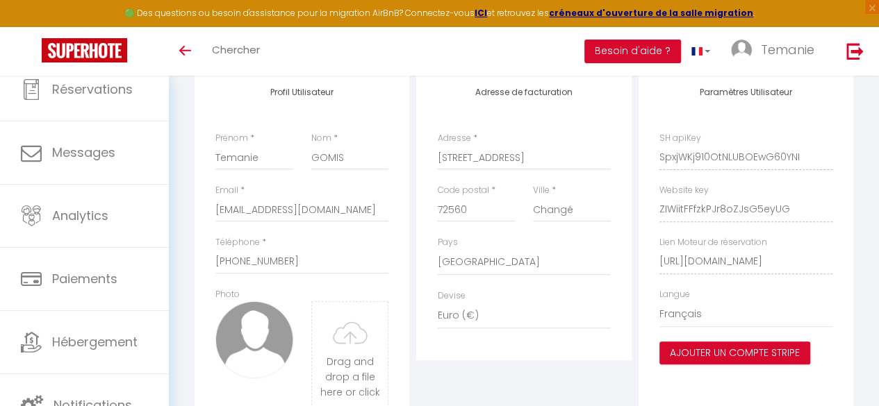
scroll to position [139, 0]
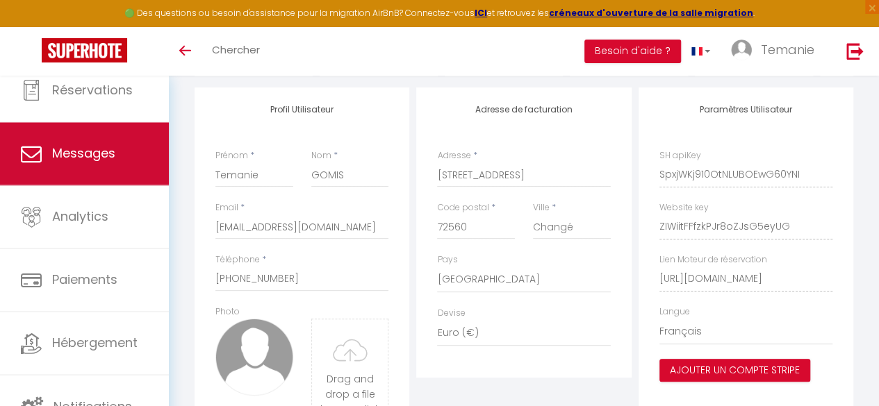
click at [91, 149] on span "Messages" at bounding box center [83, 153] width 63 height 17
select select "message"
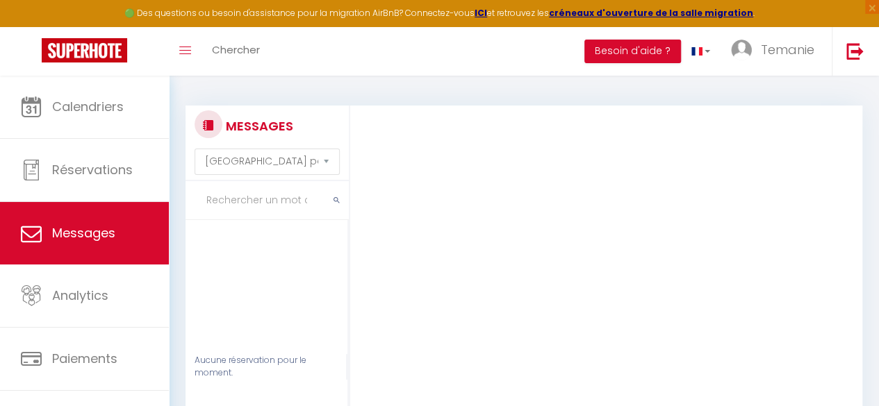
scroll to position [80, 0]
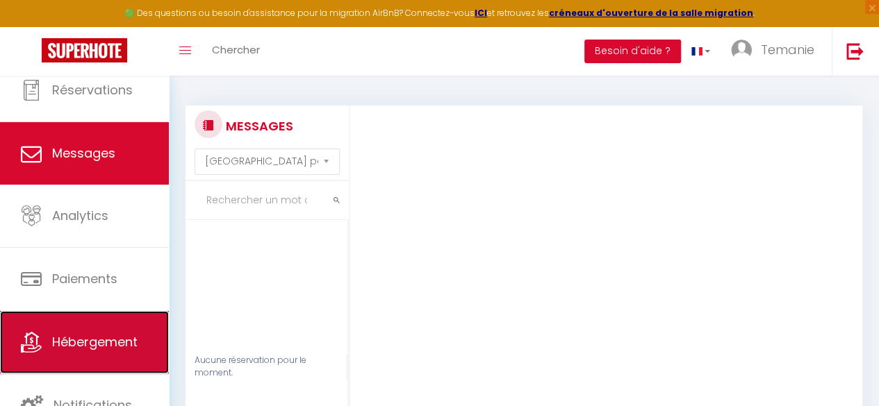
click at [100, 318] on link "Hébergement" at bounding box center [84, 342] width 169 height 63
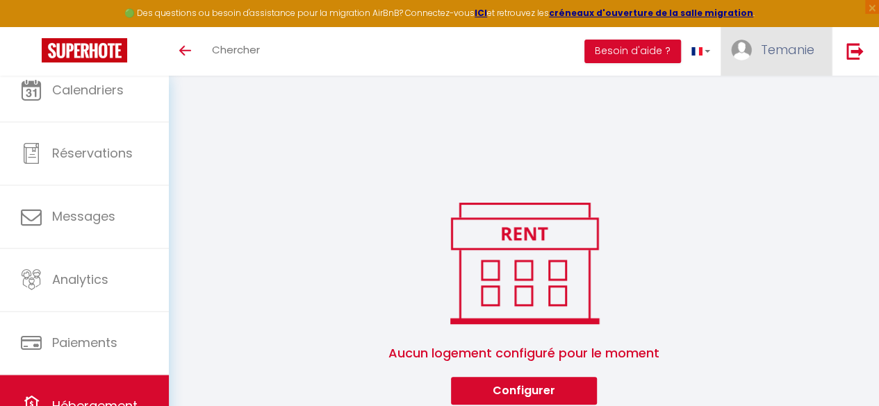
click at [807, 51] on span "Temanie" at bounding box center [787, 49] width 53 height 17
click at [763, 94] on link "Paramètres" at bounding box center [776, 97] width 103 height 24
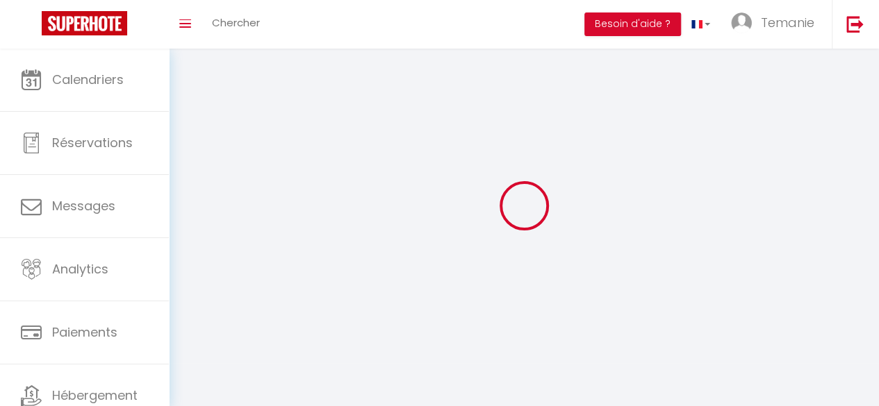
type input "Temanie"
type input "GOMIS"
type input "+33651393867"
type input "42 RUE DU GRAND PIN"
type input "72560"
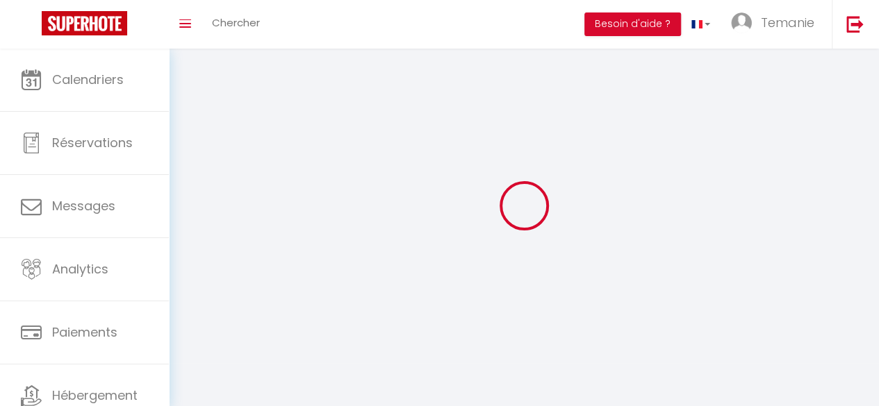
type input "Changé"
type input "SpxjWKj910OtNLUBOEwG60YNI"
type input "ZIWiitFFfzkPJr8oZJsG5eyUG"
type input "SpxjWKj910OtNLUBOEwG60YNI"
type input "ZIWiitFFfzkPJr8oZJsG5eyUG"
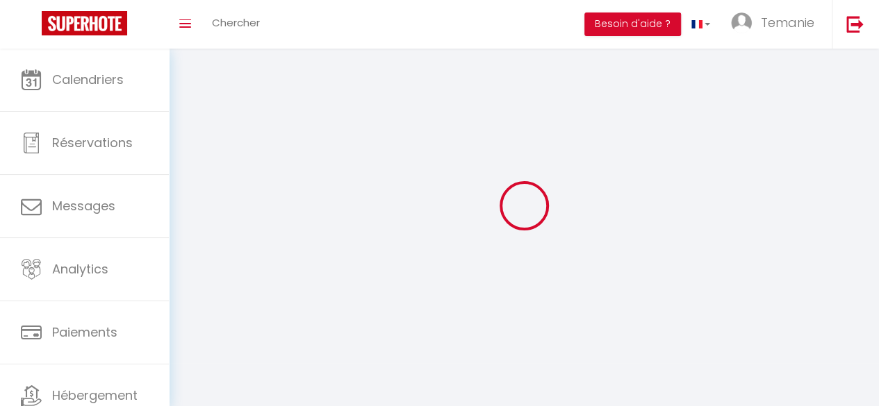
type input "https://app.superhote.com/#/get-available-rentals/ZIWiitFFfzkPJr8oZJsG5eyUG"
select select "28"
select select "fr"
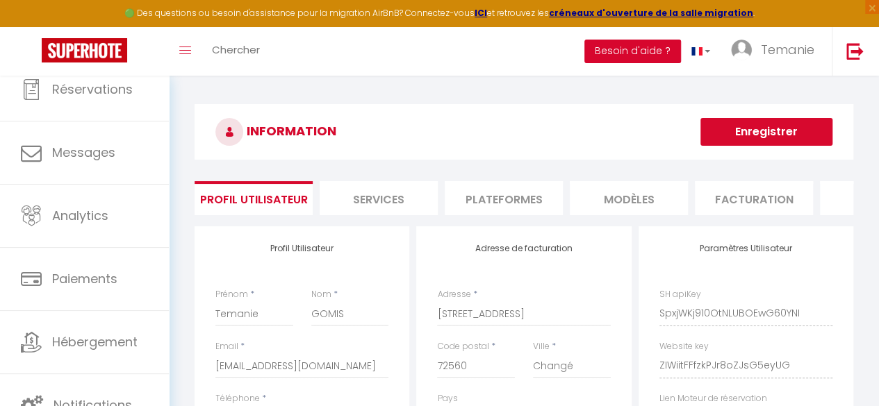
click at [664, 48] on button "Besoin d'aide ?" at bounding box center [632, 52] width 97 height 24
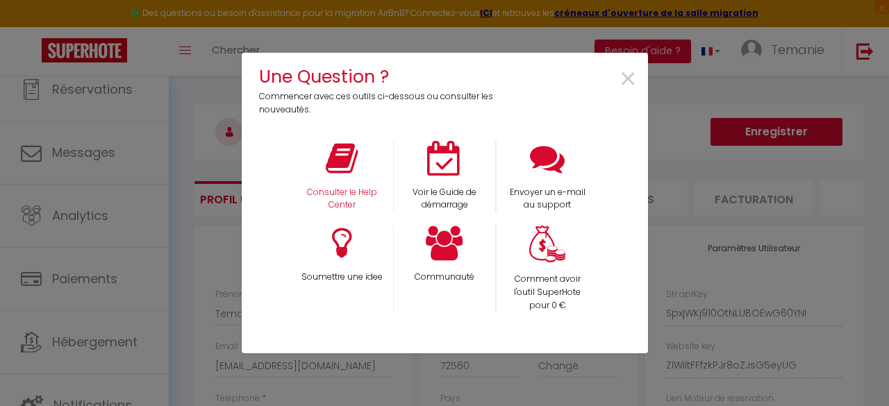
click at [342, 179] on div "Consulter le Help Center" at bounding box center [341, 177] width 103 height 72
click at [359, 197] on p "Consulter le Help Center" at bounding box center [341, 199] width 85 height 26
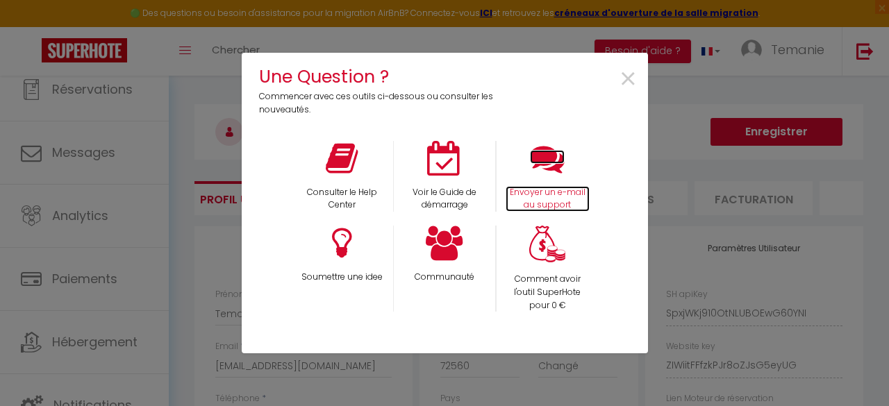
click at [557, 163] on icon at bounding box center [547, 158] width 35 height 35
click at [208, 172] on div "Une Question ? Commencer avec ces outils ci-dessous ou consulter les nouveautés…" at bounding box center [444, 203] width 889 height 406
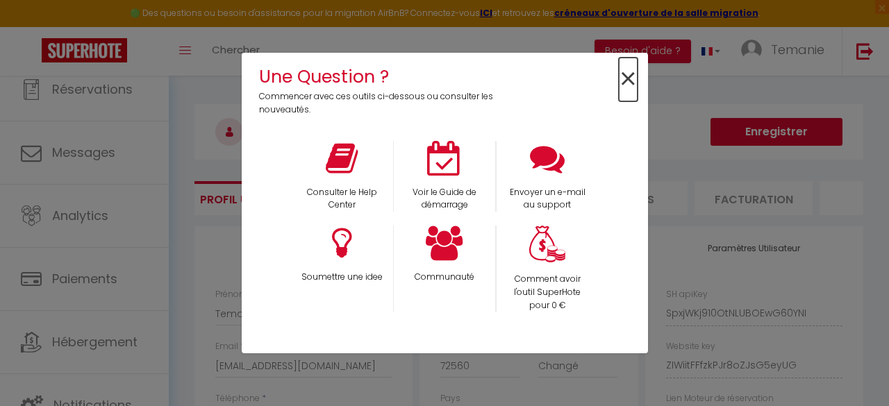
click at [626, 75] on span "×" at bounding box center [628, 80] width 19 height 44
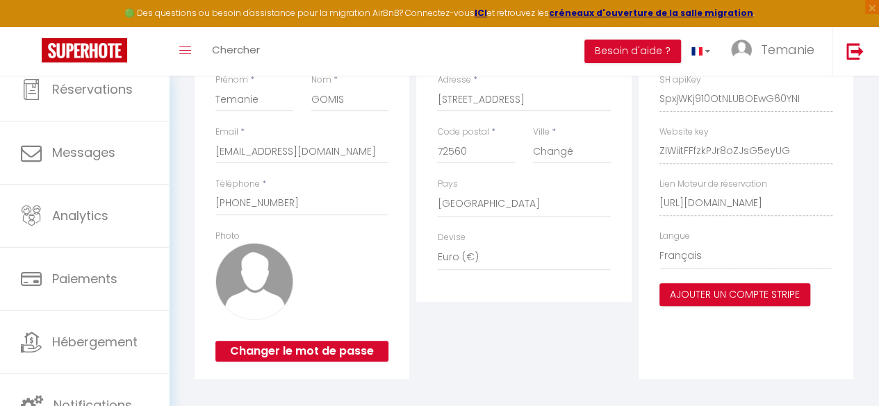
scroll to position [237, 0]
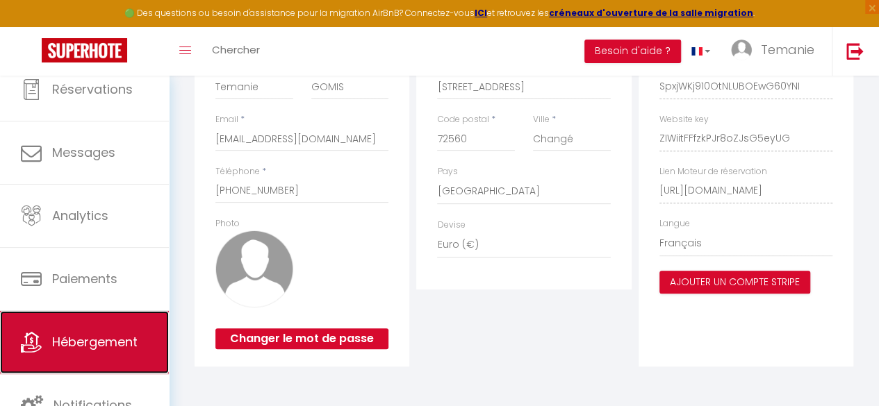
click at [67, 331] on link "Hébergement" at bounding box center [84, 342] width 169 height 63
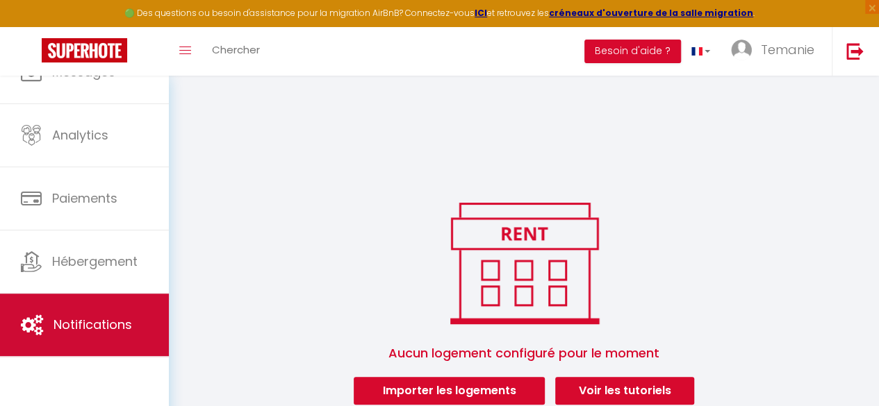
scroll to position [76, 0]
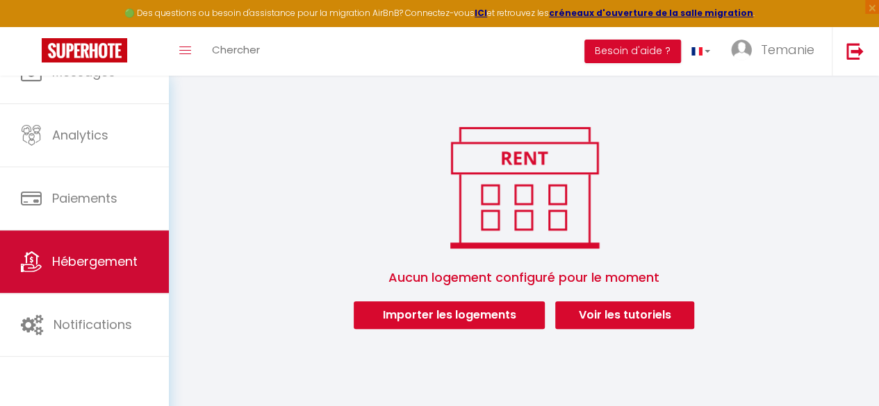
click at [90, 272] on link "Hébergement" at bounding box center [84, 262] width 169 height 63
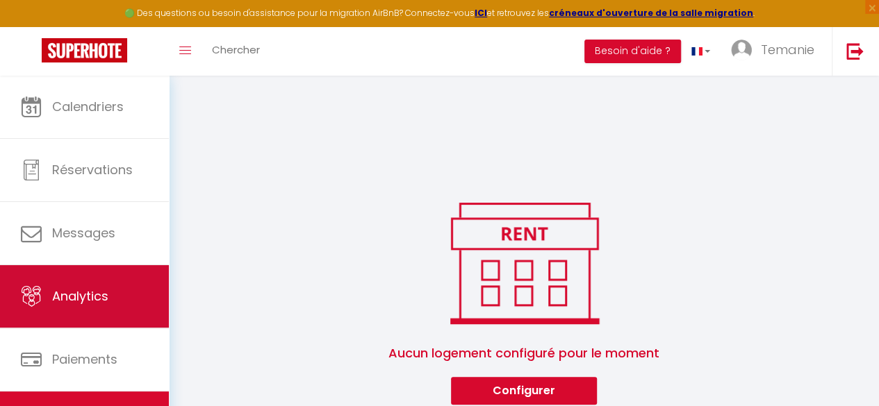
scroll to position [80, 0]
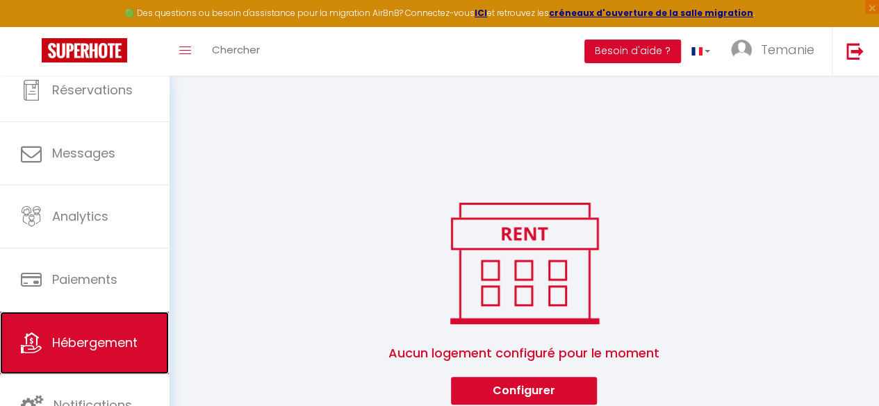
click at [92, 341] on span "Hébergement" at bounding box center [94, 342] width 85 height 17
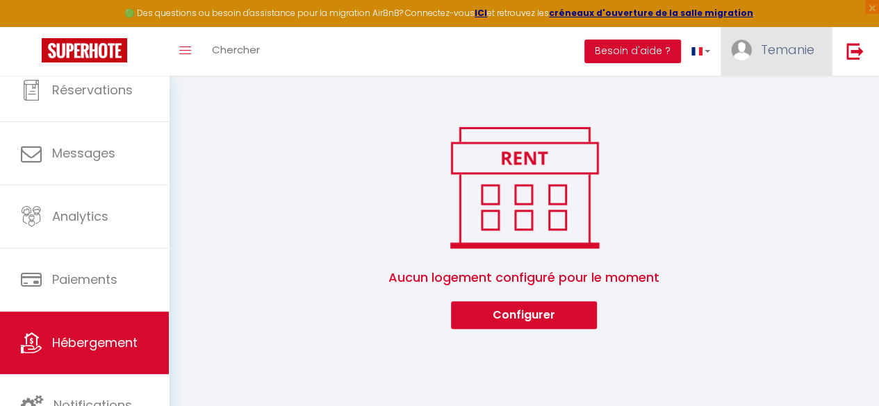
click at [782, 58] on span "Temanie" at bounding box center [787, 49] width 53 height 17
click at [763, 99] on link "Paramètres" at bounding box center [776, 97] width 103 height 24
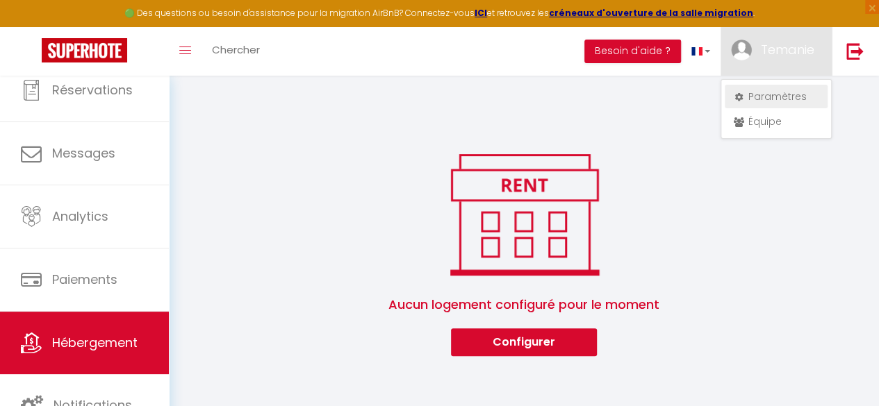
select select "28"
select select "fr"
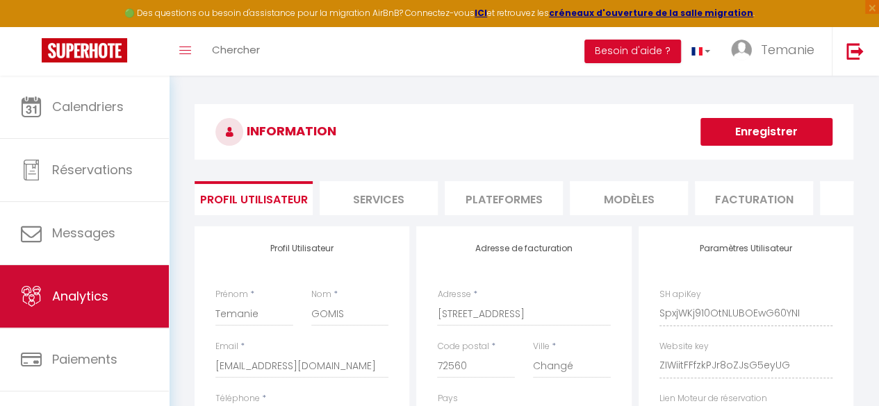
scroll to position [81, 0]
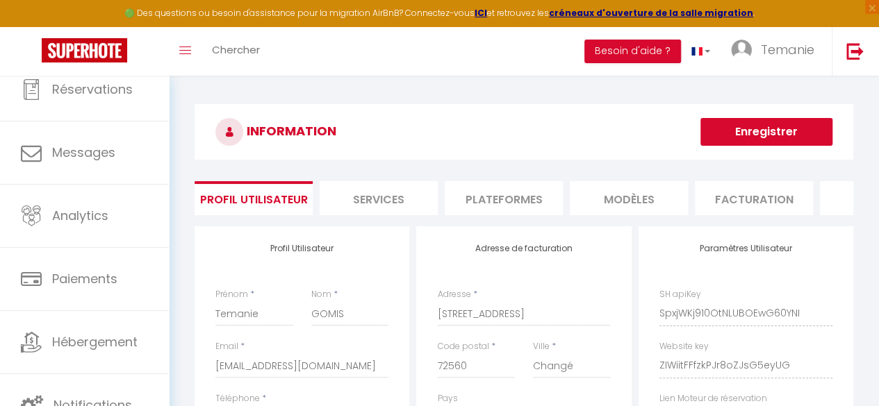
click at [357, 196] on li "Services" at bounding box center [379, 198] width 118 height 34
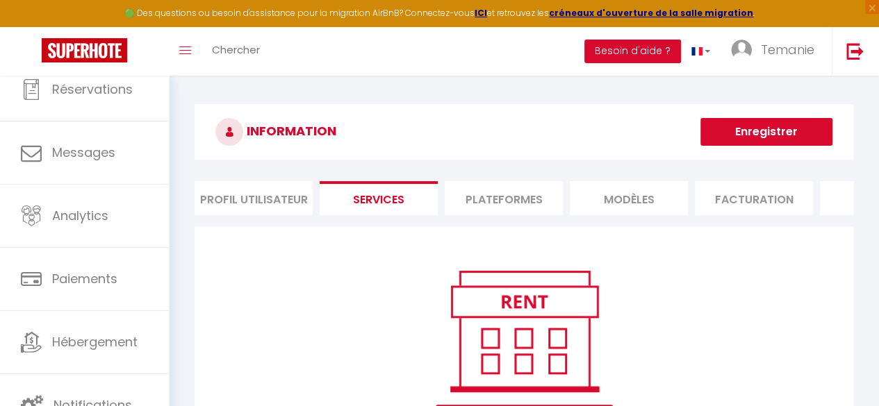
click at [490, 200] on li "Plateformes" at bounding box center [504, 198] width 118 height 34
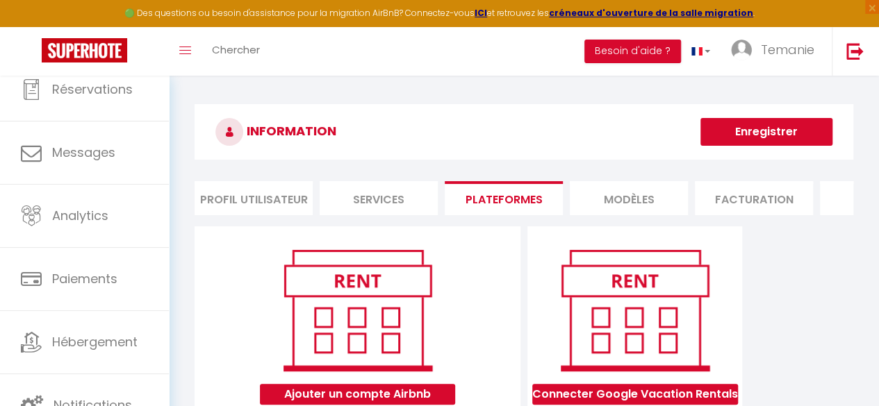
scroll to position [76, 0]
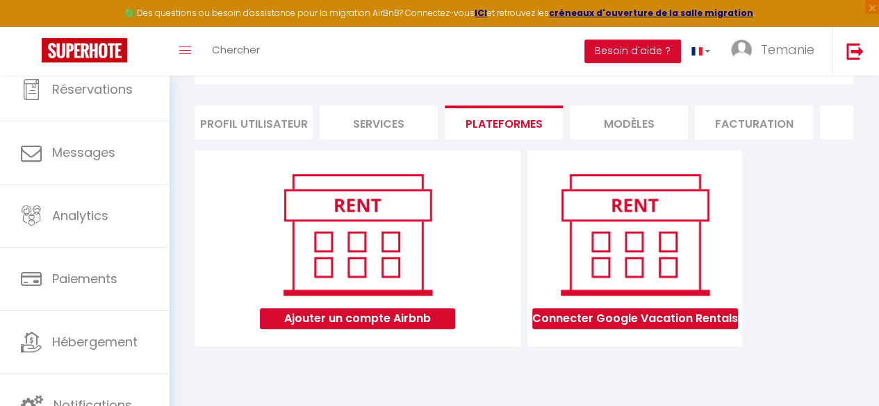
click at [227, 124] on li "Profil Utilisateur" at bounding box center [254, 123] width 118 height 34
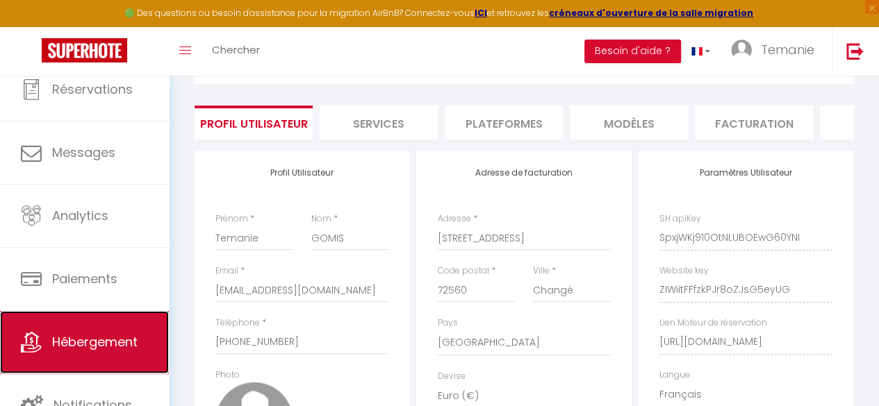
click at [82, 356] on link "Hébergement" at bounding box center [84, 342] width 169 height 63
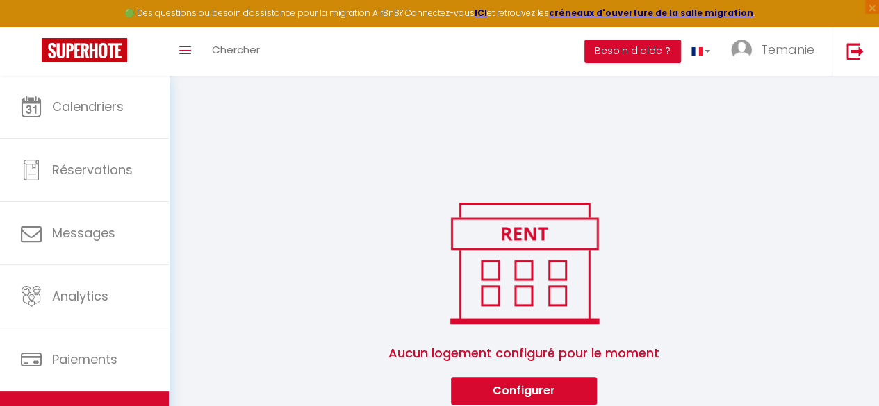
scroll to position [76, 0]
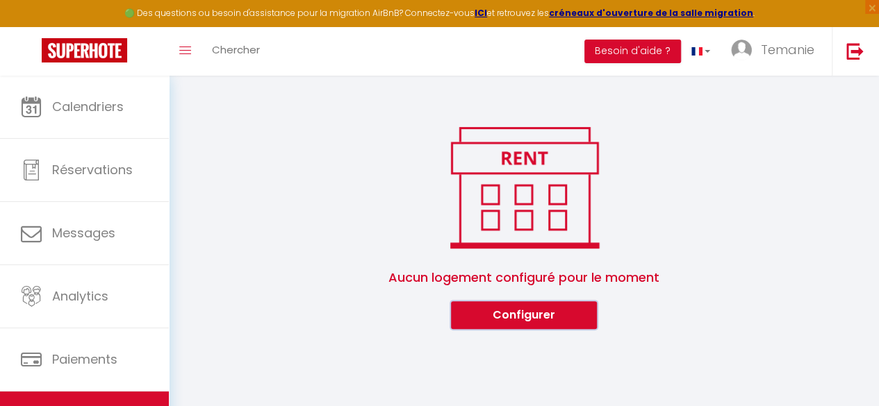
click at [509, 324] on button "Configurer" at bounding box center [524, 316] width 146 height 28
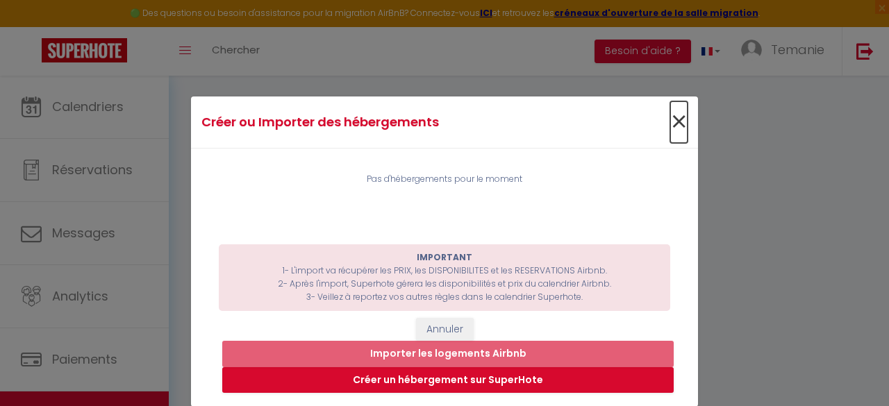
click at [676, 120] on span "×" at bounding box center [678, 122] width 17 height 42
